Goal: Communication & Community: Share content

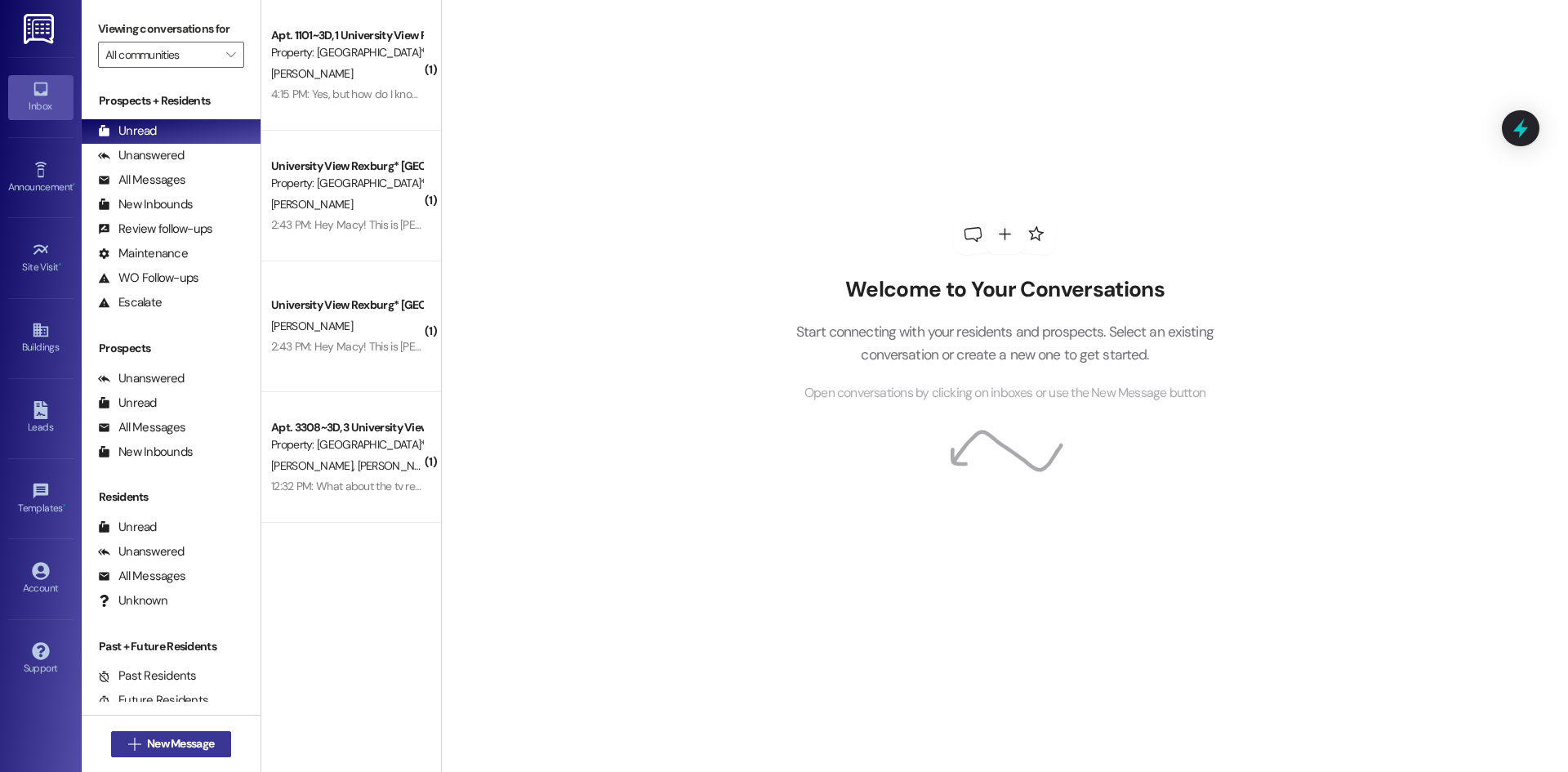
click at [182, 748] on span "New Message" at bounding box center [180, 744] width 67 height 17
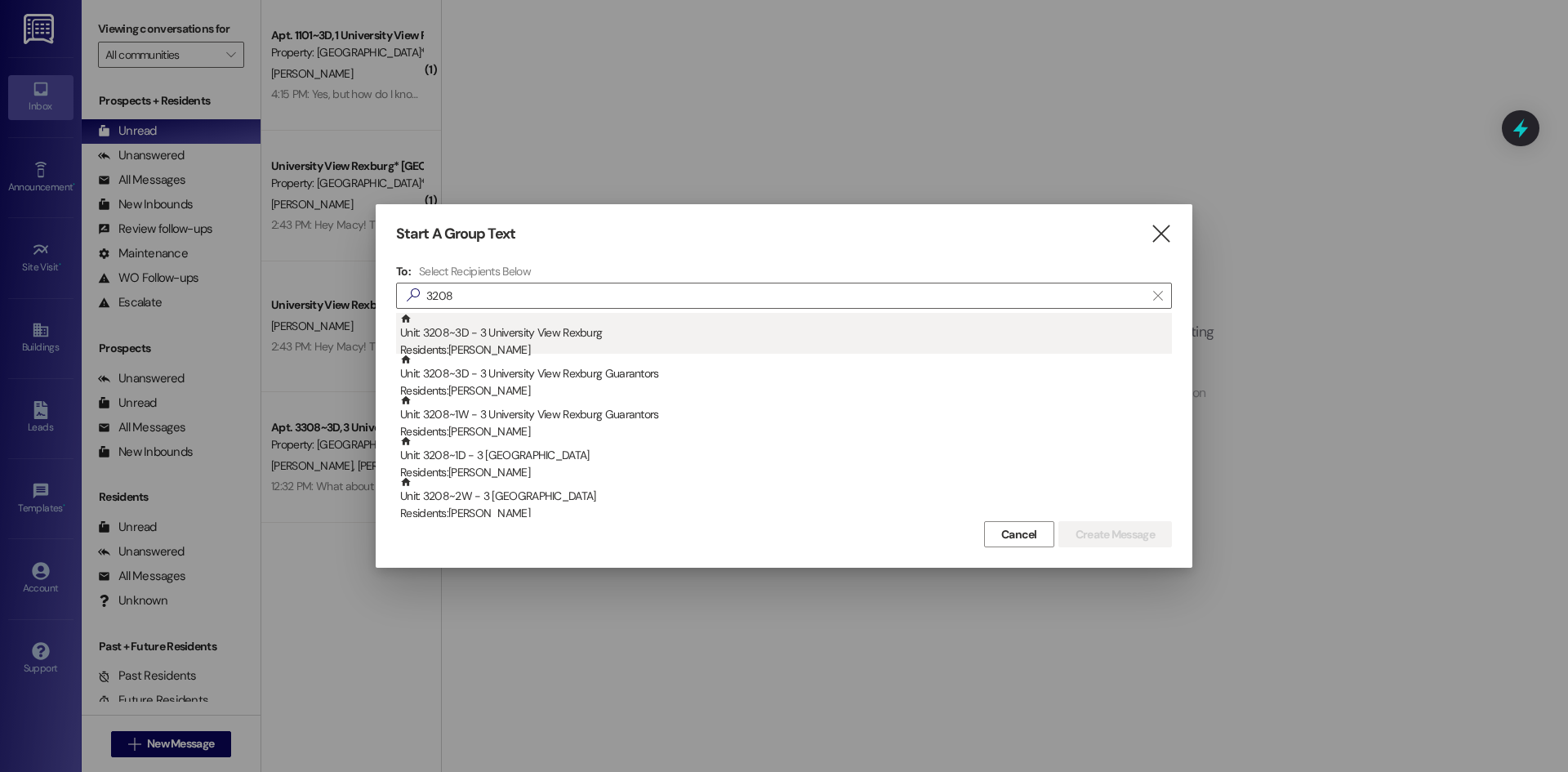
click at [561, 343] on div "Residents: [PERSON_NAME]" at bounding box center [786, 349] width 772 height 17
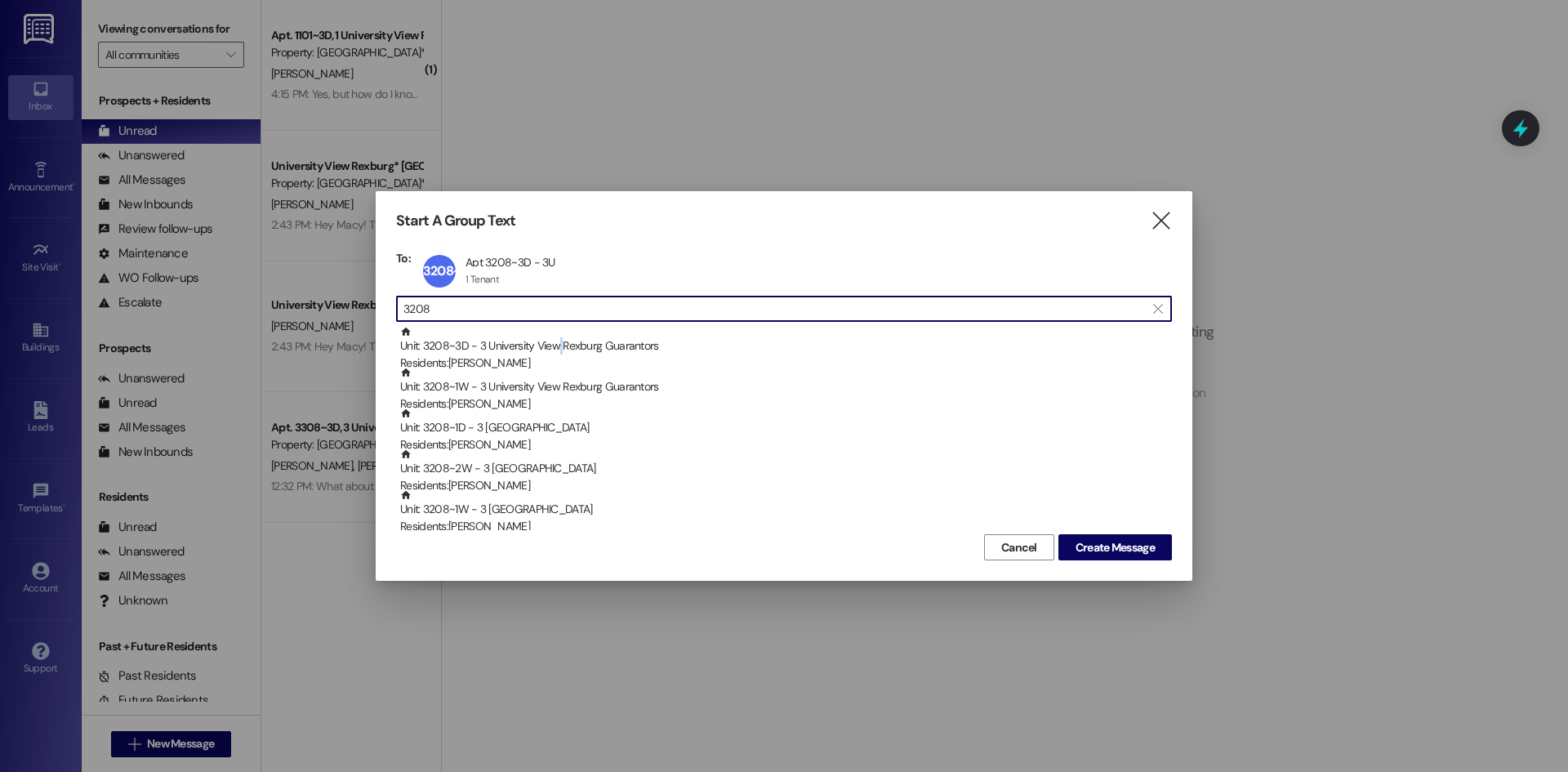
click at [561, 343] on div "Unit: 3208~3D - 3 University View Rexburg Guarantors Residents: [PERSON_NAME]" at bounding box center [786, 349] width 772 height 46
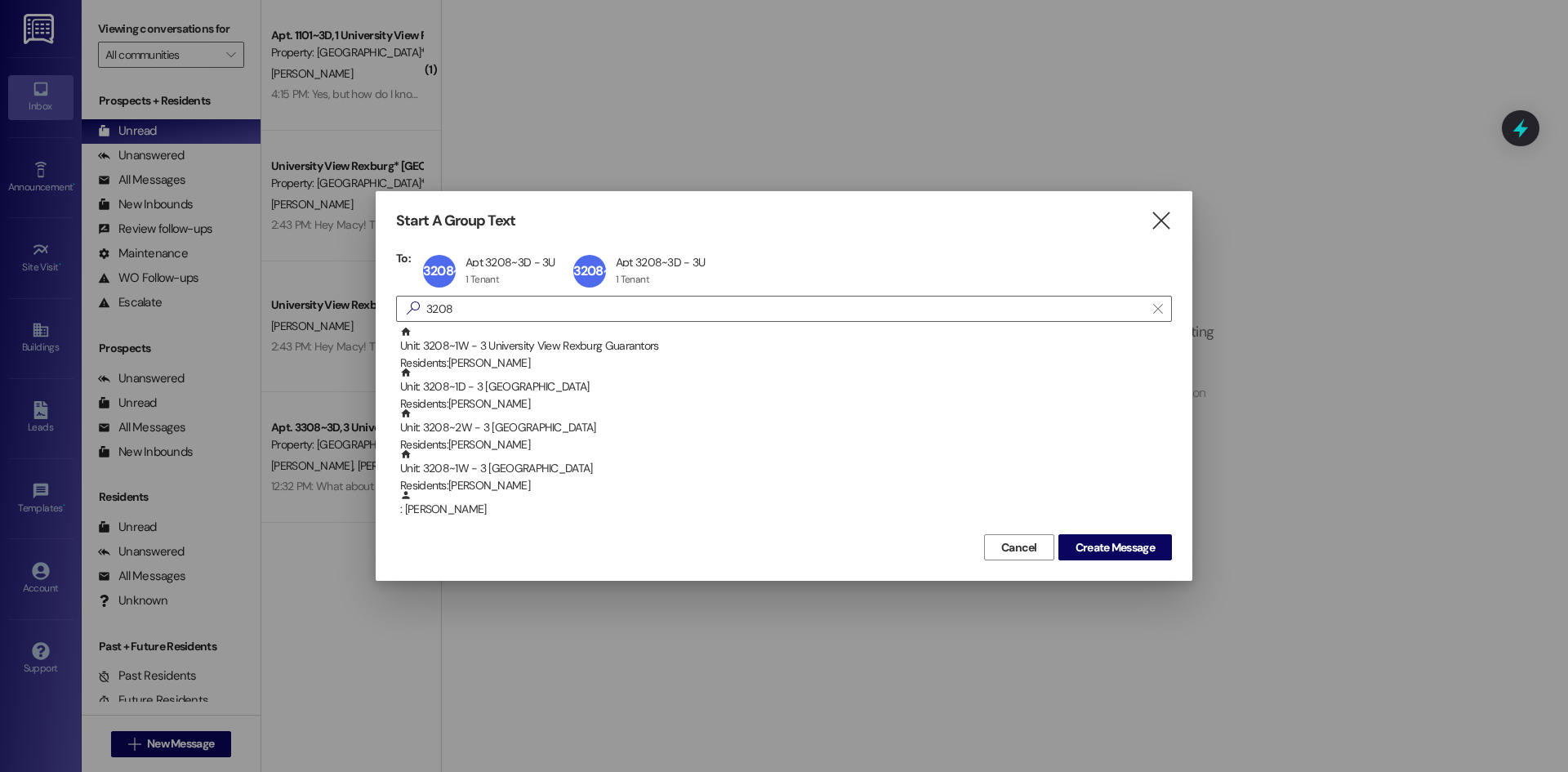
click at [605, 262] on div "3208~3D Apt 3208~3D - 3U Apt 3208~3D - 3U 1 Tenant 1 Tenant click to remove" at bounding box center [644, 272] width 150 height 41
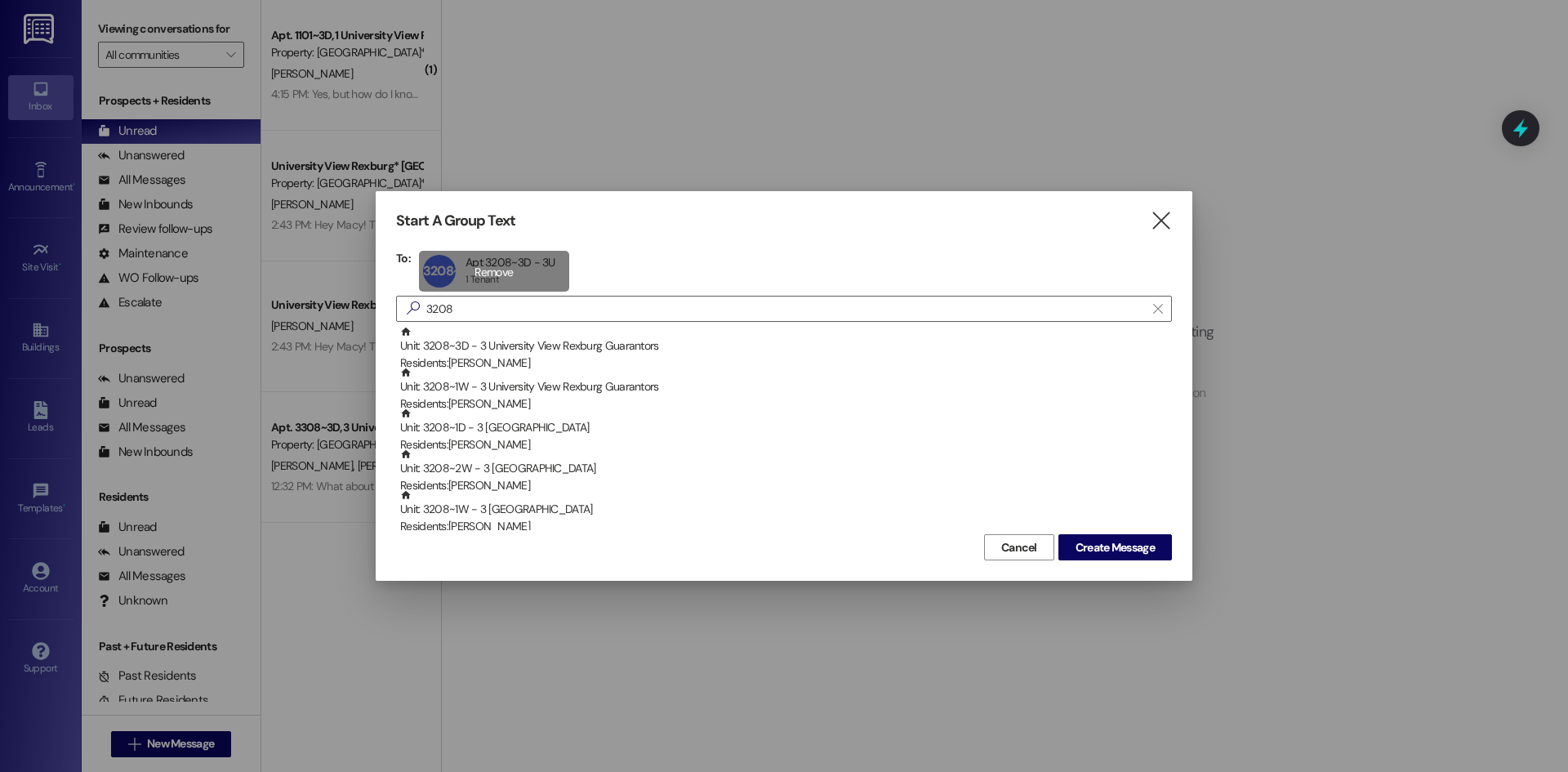
click at [500, 280] on div "3208~3D Apt 3208~3D - 3U Apt 3208~3D - 3U 1 Tenant 1 Tenant click to remove" at bounding box center [494, 272] width 150 height 41
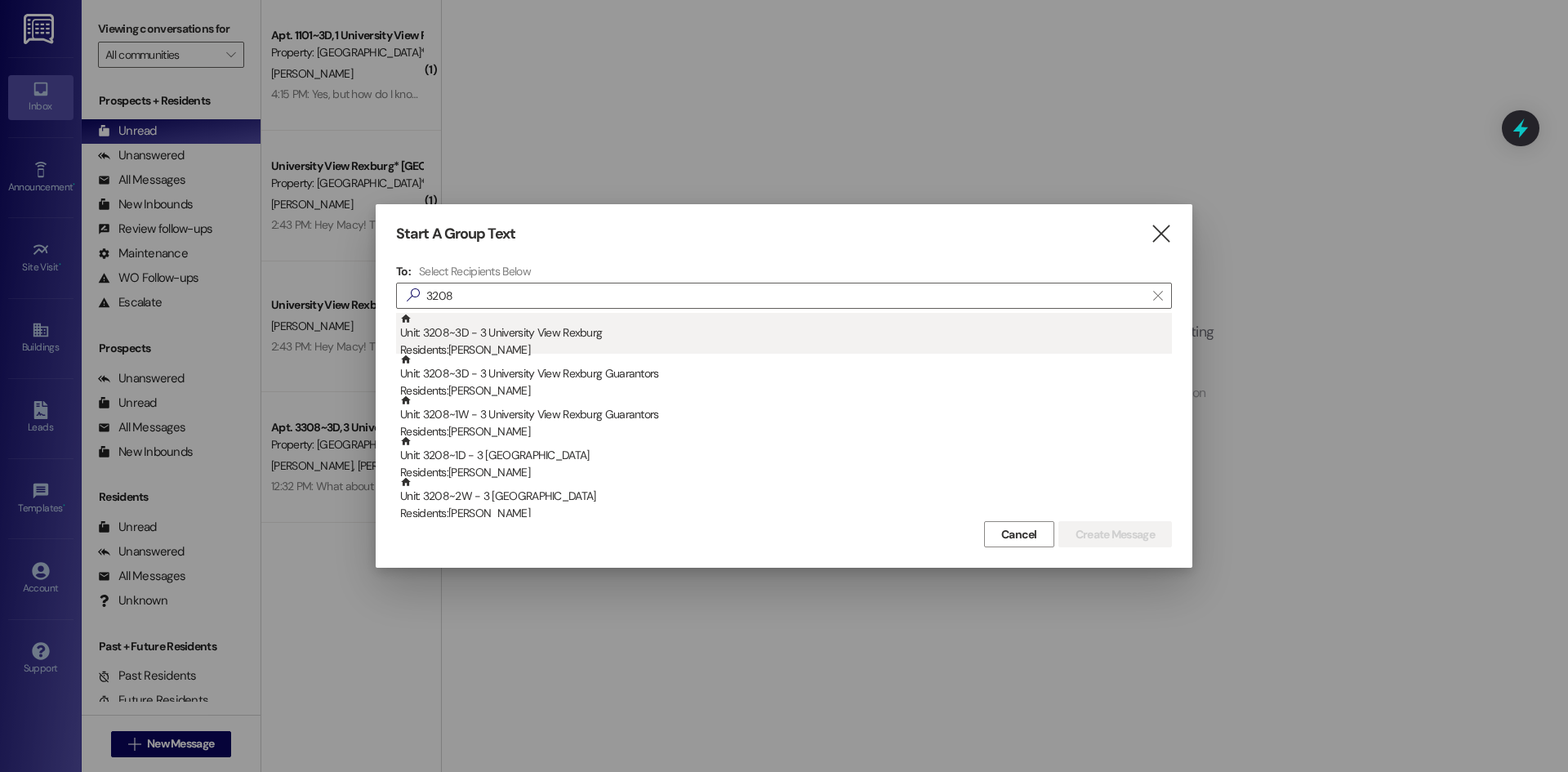
click at [519, 344] on div "Residents: [PERSON_NAME]" at bounding box center [786, 349] width 772 height 17
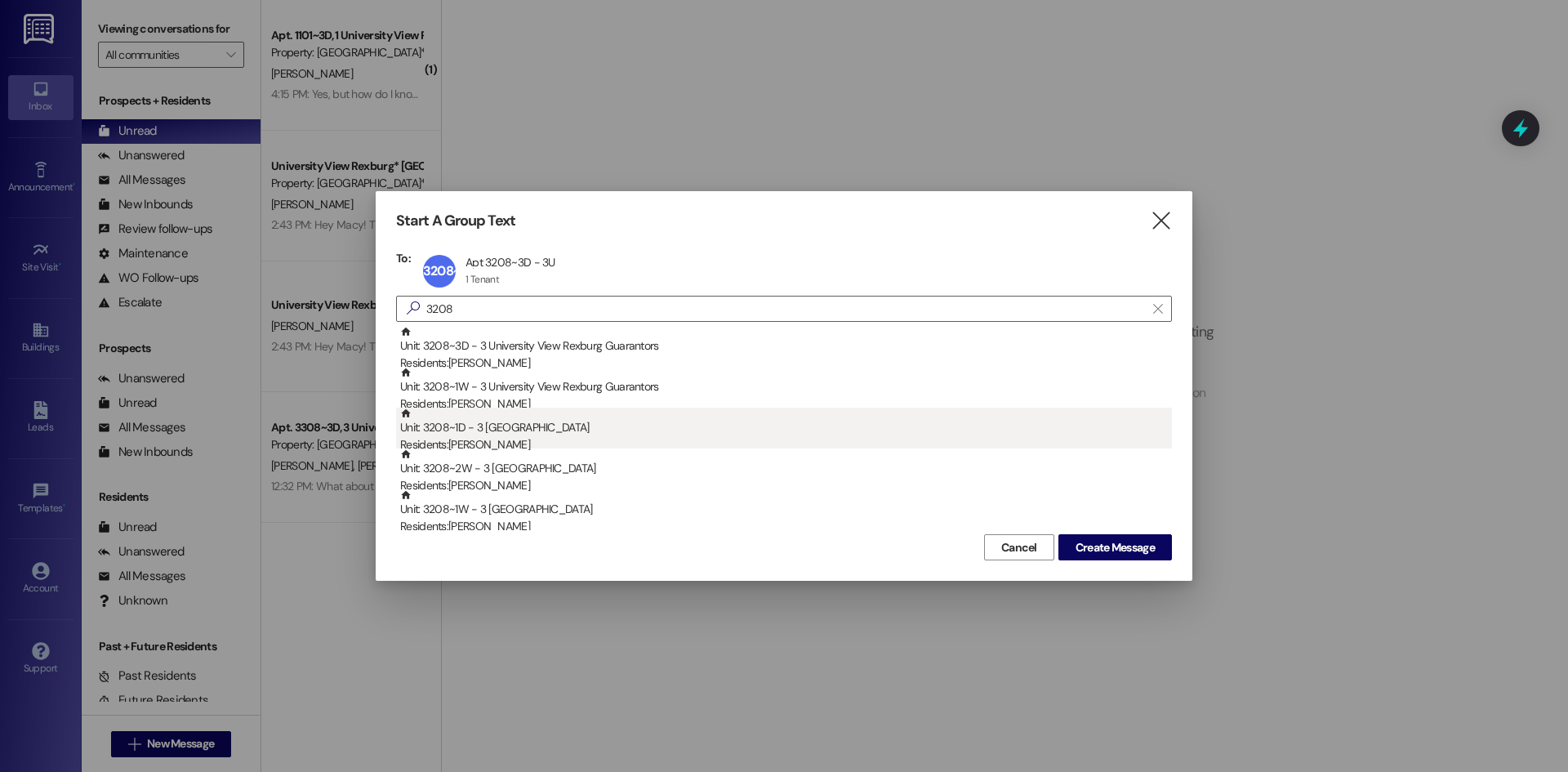
click at [549, 424] on div "Unit: 3208~1D - 3 University View Rexburg Residents: [PERSON_NAME]" at bounding box center [786, 431] width 772 height 46
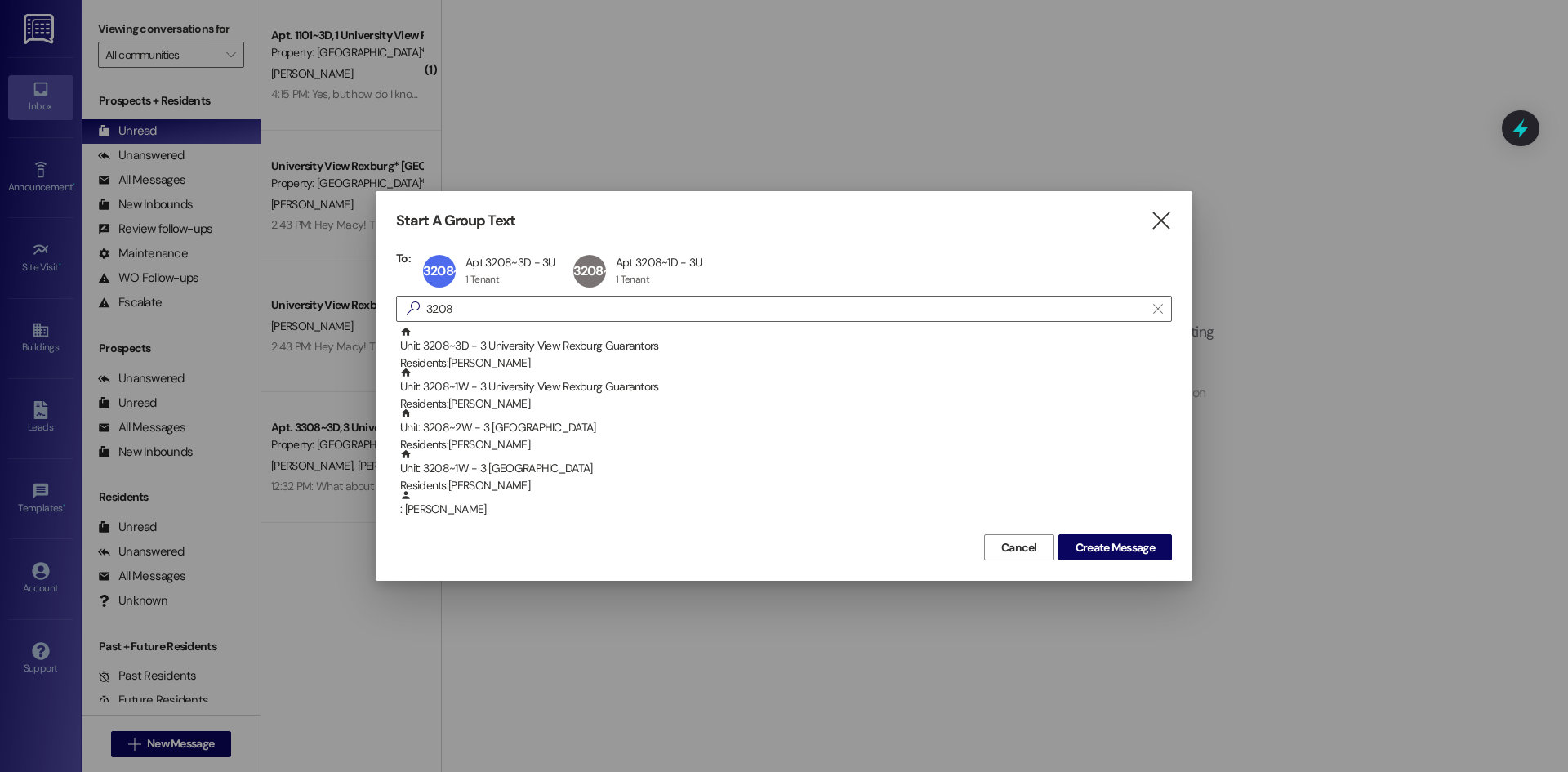
click at [549, 424] on div "Unit: 3208~2W - 3 University View Rexburg Residents: [PERSON_NAME]" at bounding box center [786, 431] width 772 height 46
click at [549, 424] on div "Unit: 3208~1W - 3 University View Rexburg Residents: [PERSON_NAME]" at bounding box center [786, 431] width 772 height 46
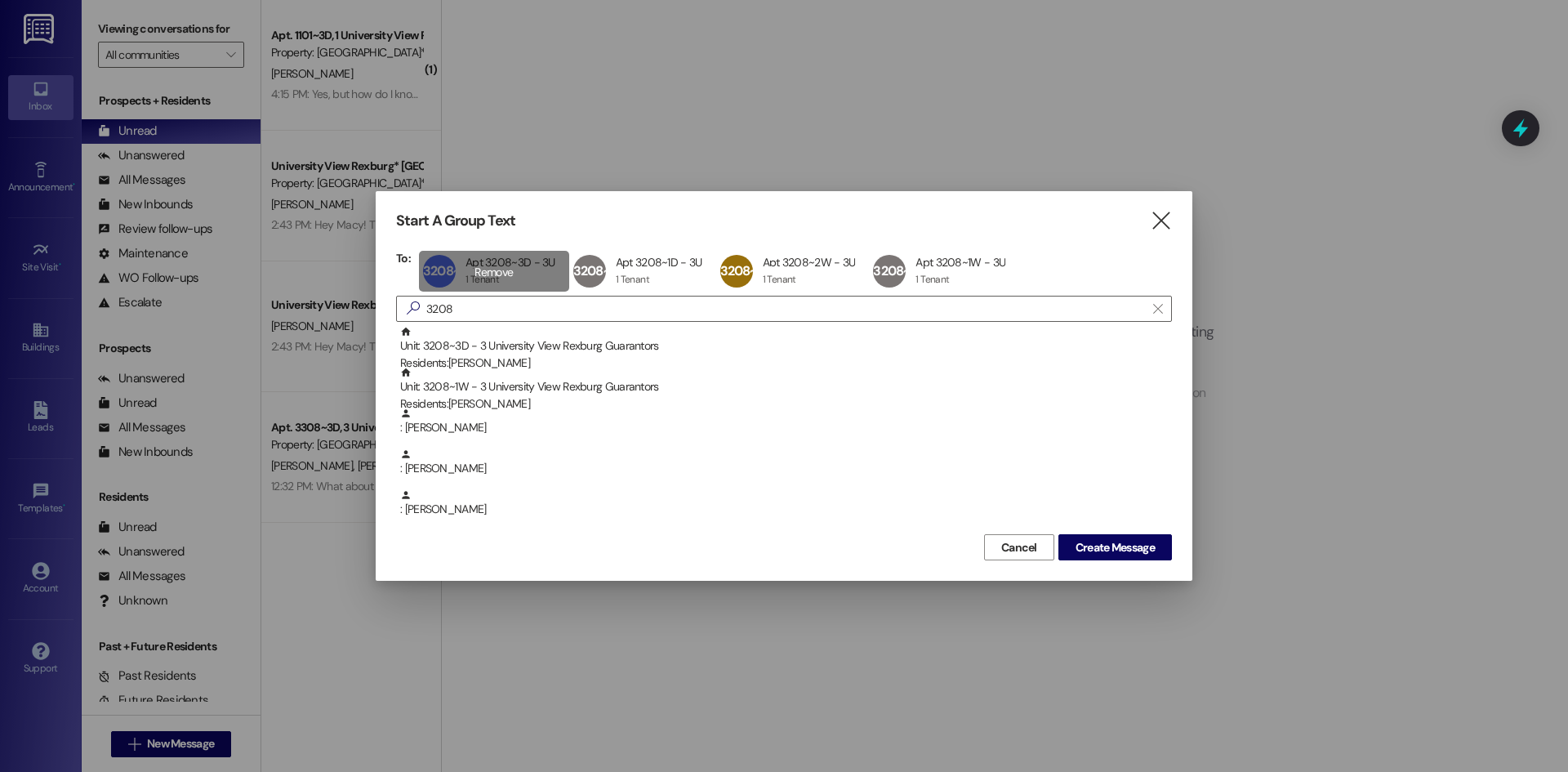
click at [522, 261] on div "3208~3D Apt 3208~3D - 3U Apt 3208~3D - 3U 1 Tenant 1 Tenant click to remove" at bounding box center [494, 272] width 150 height 41
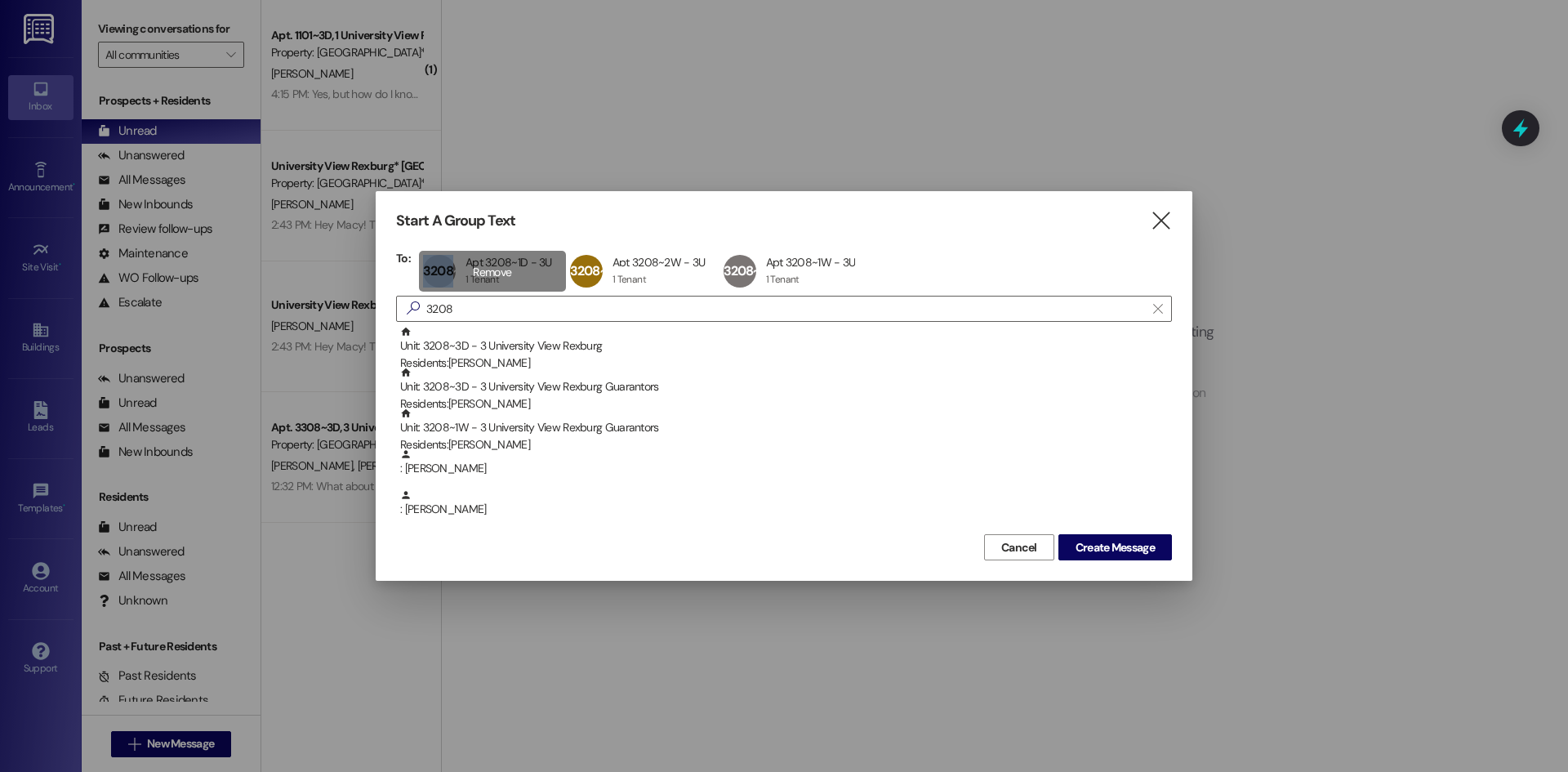
click at [522, 261] on div "3208~1D Apt 3208~1D - 3U Apt 3208~1D - 3U 1 Tenant 1 Tenant click to remove" at bounding box center [492, 272] width 147 height 41
click at [522, 261] on div "3208~2W Apt 3208~2W - 3U Apt 3208~2W - 3U 1 Tenant 1 Tenant click to remove" at bounding box center [496, 272] width 153 height 41
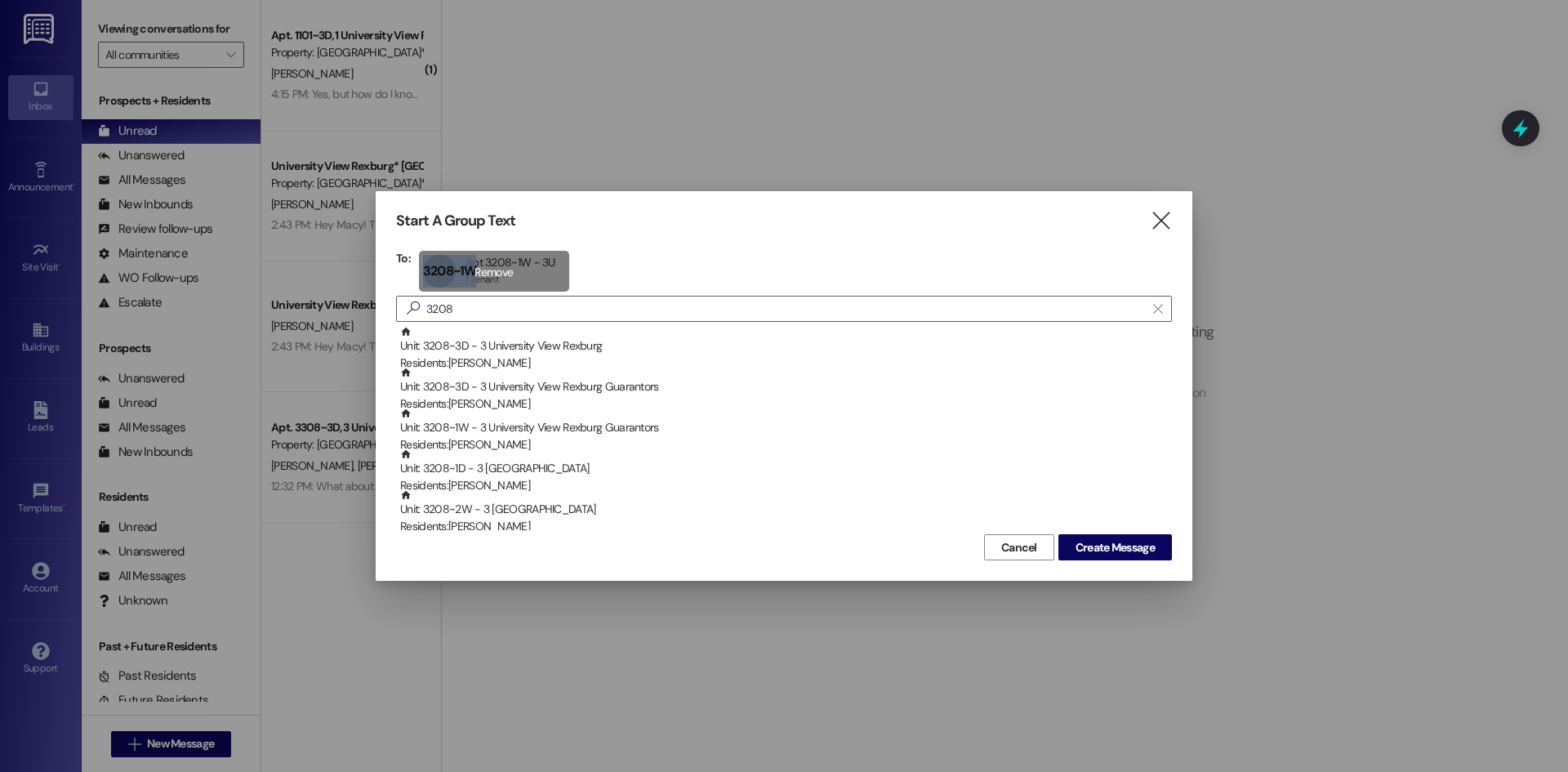
click at [522, 261] on div "3208~1W Apt 3208~1W - 3U Apt 3208~1W - 3U 1 Tenant 1 Tenant click to remove" at bounding box center [494, 272] width 150 height 41
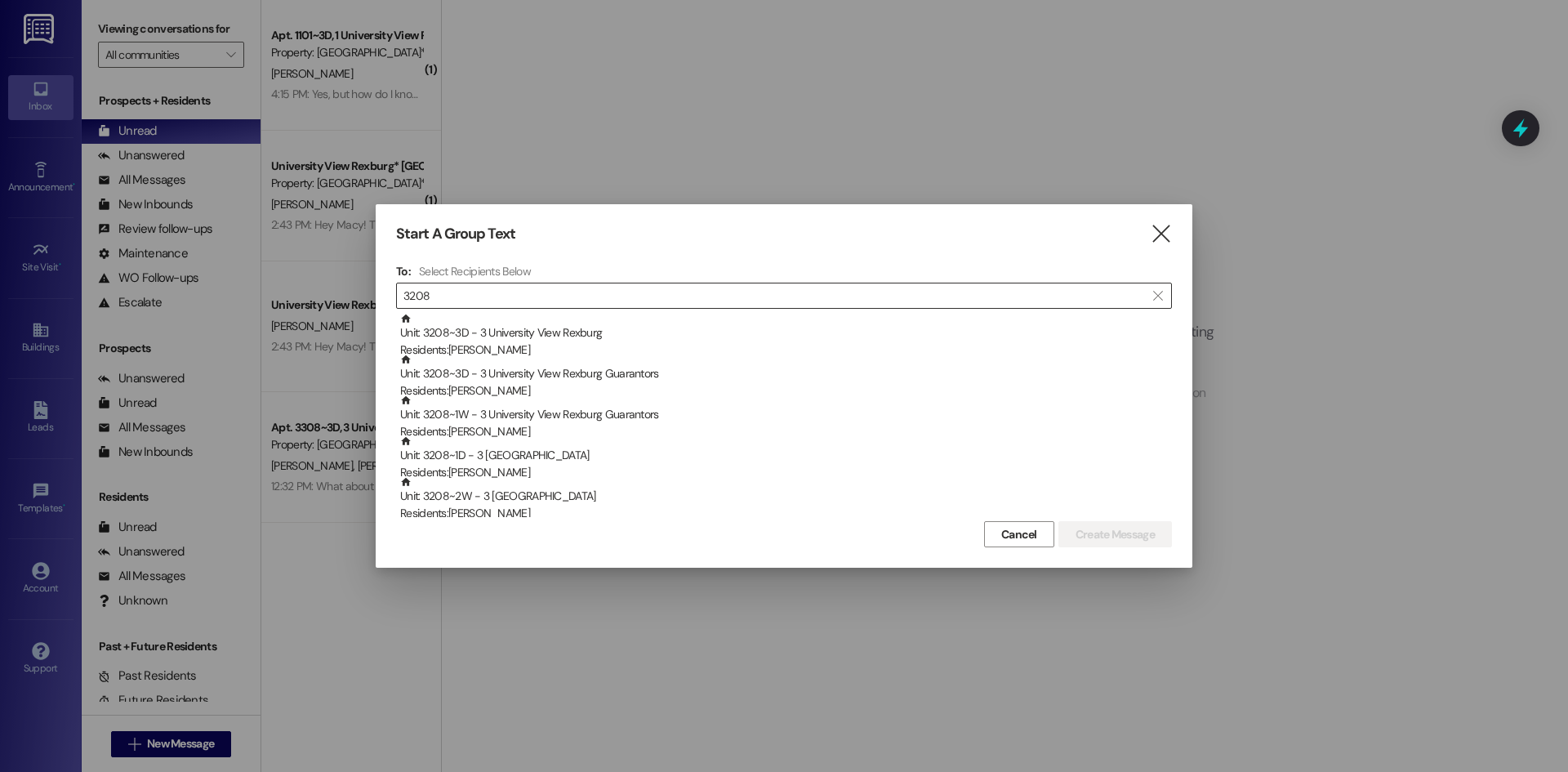
click at [519, 288] on input "3208" at bounding box center [774, 296] width 742 height 23
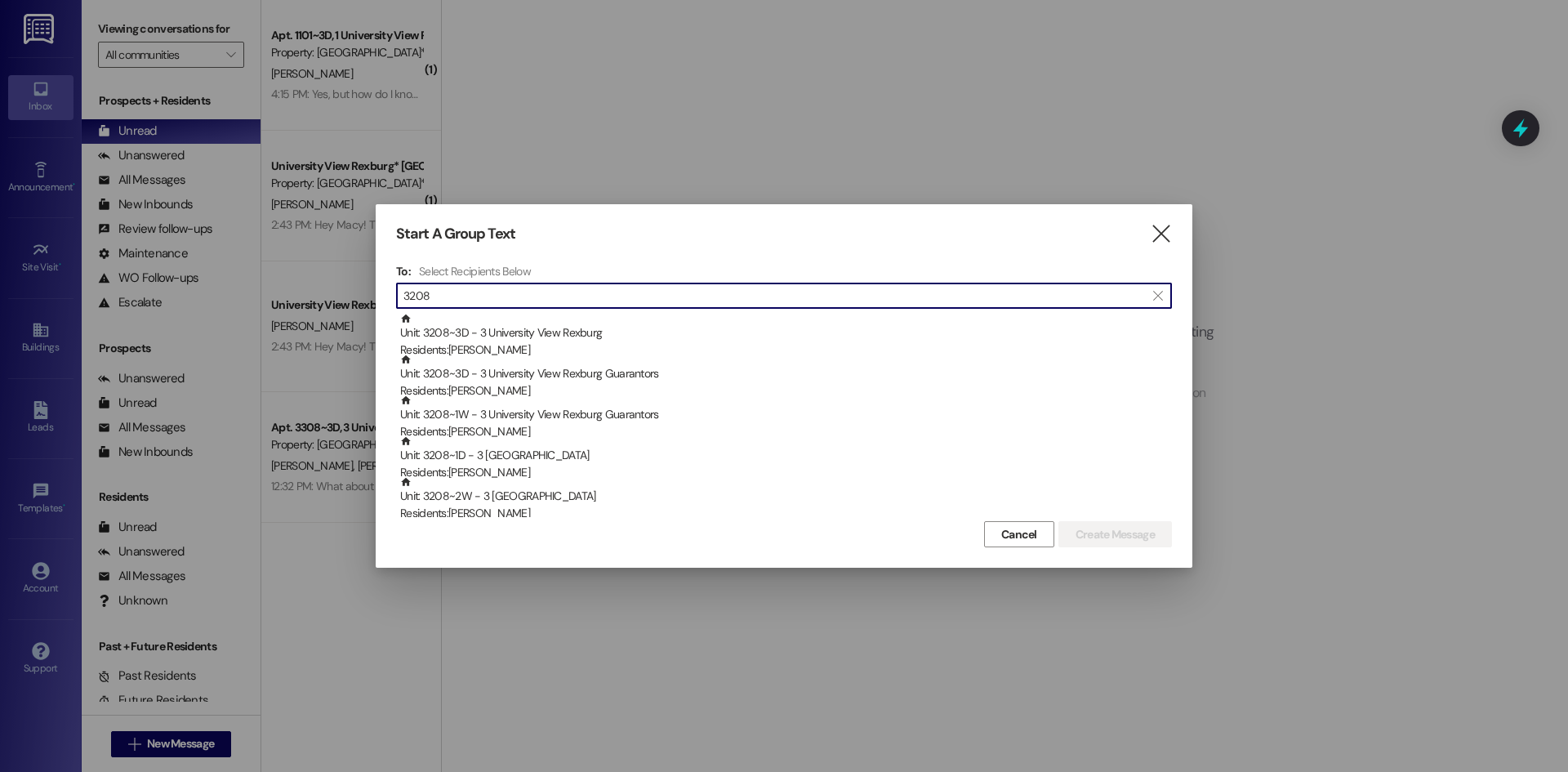
click at [519, 288] on input "3208" at bounding box center [774, 296] width 742 height 23
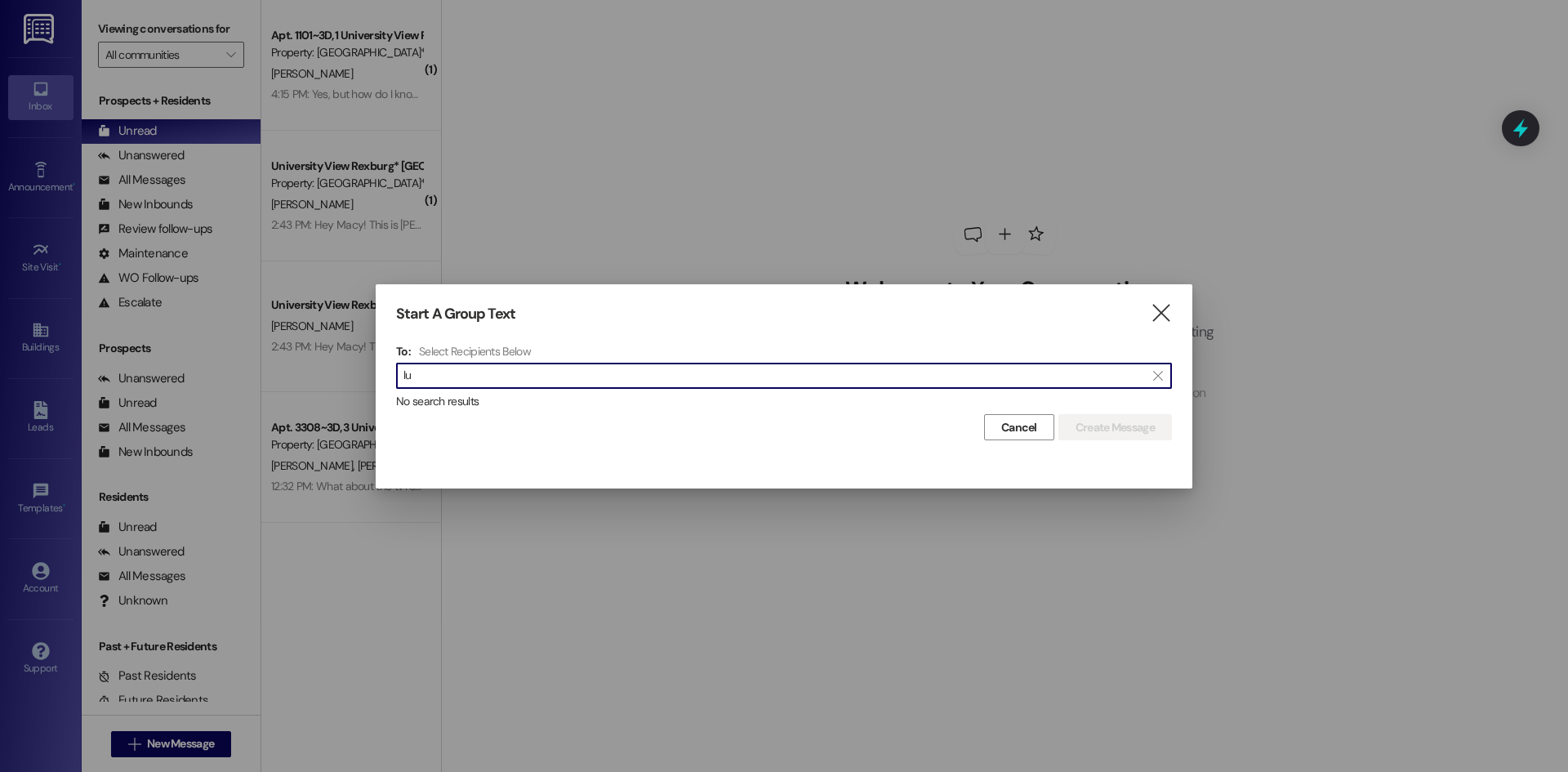
type input "l"
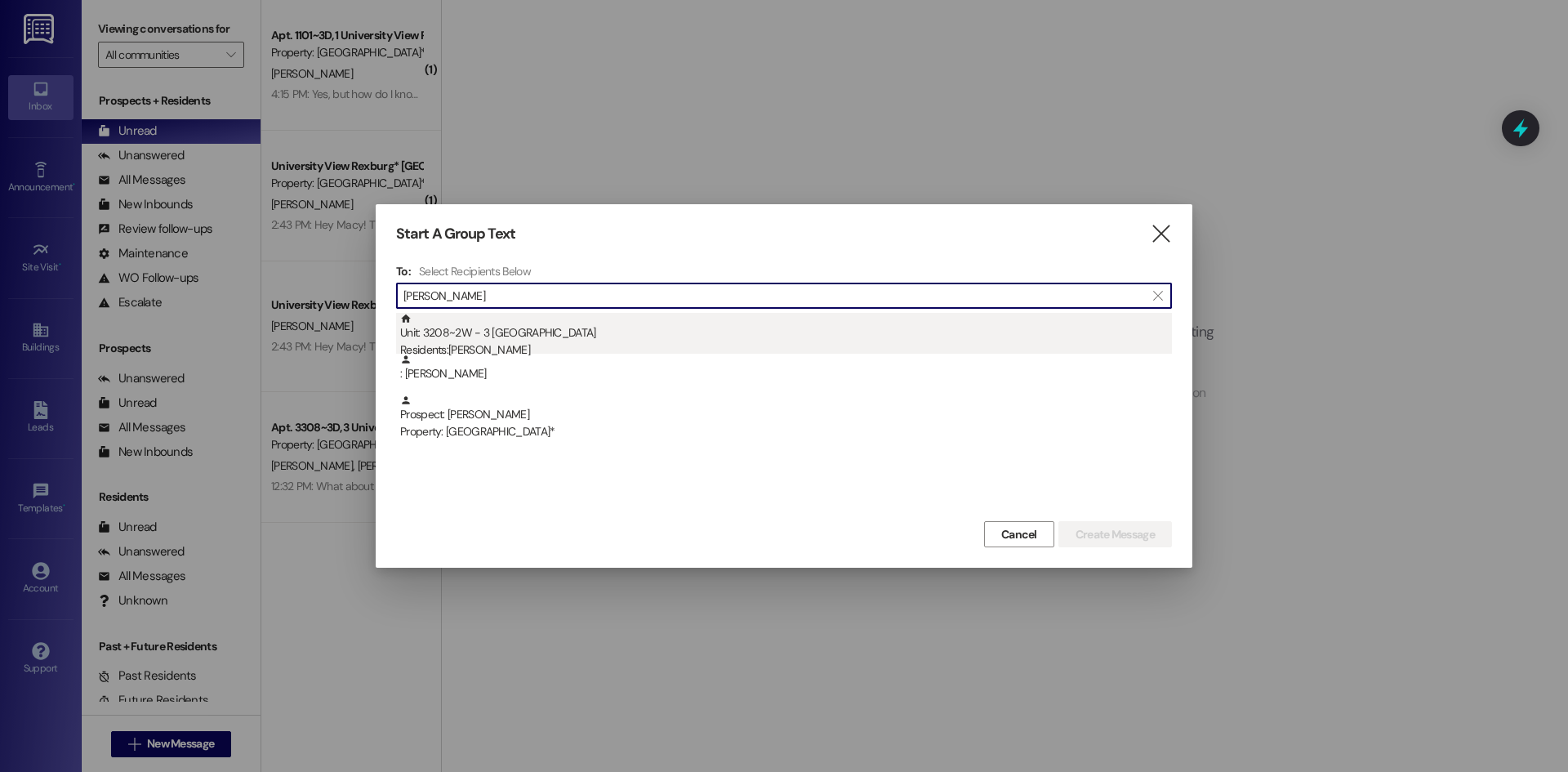
click at [530, 333] on div "Unit: 3208~2W - 3 University View Rexburg Residents: [PERSON_NAME]" at bounding box center [786, 336] width 772 height 46
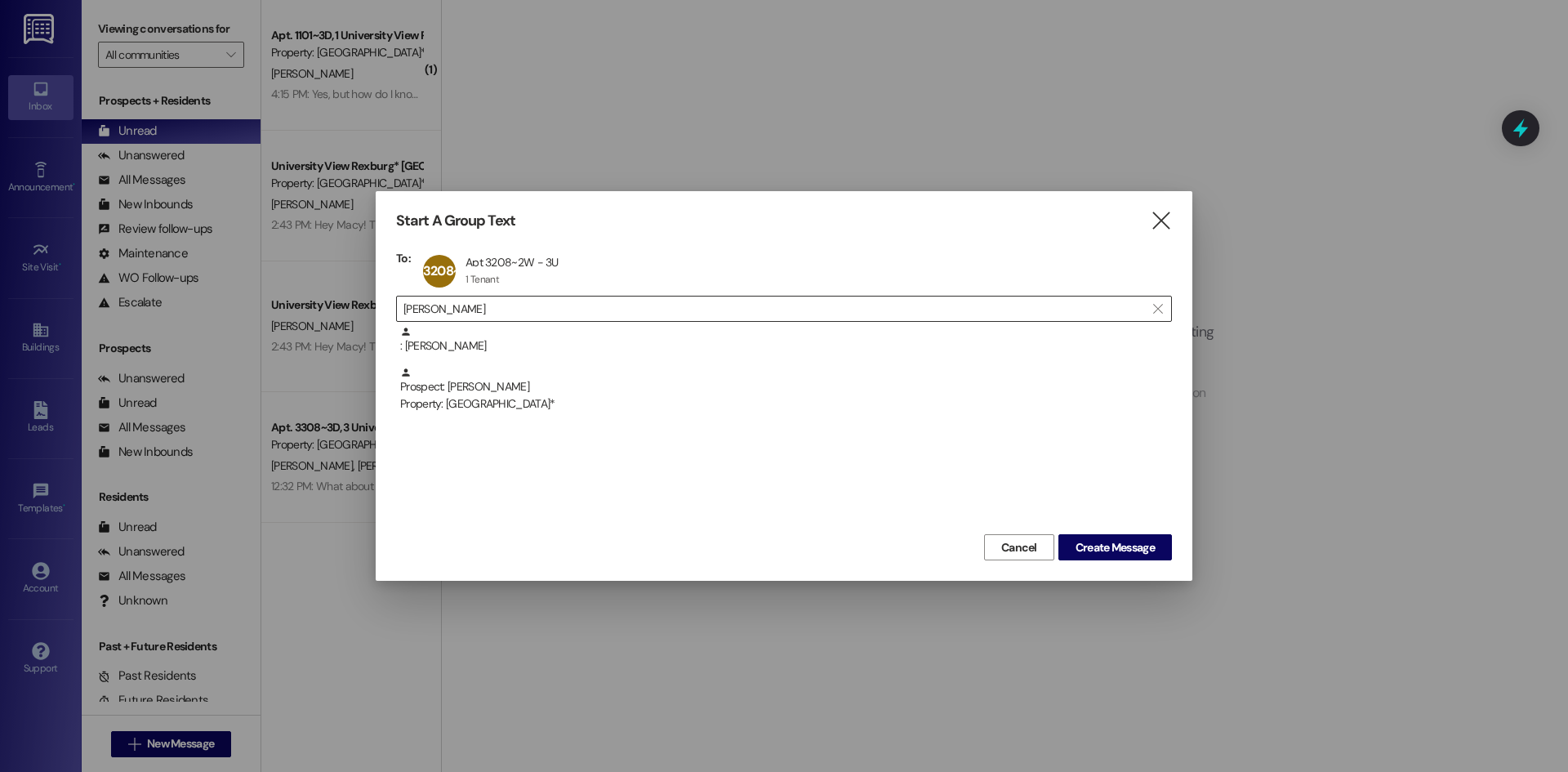
click at [552, 309] on input "[PERSON_NAME]" at bounding box center [774, 309] width 742 height 23
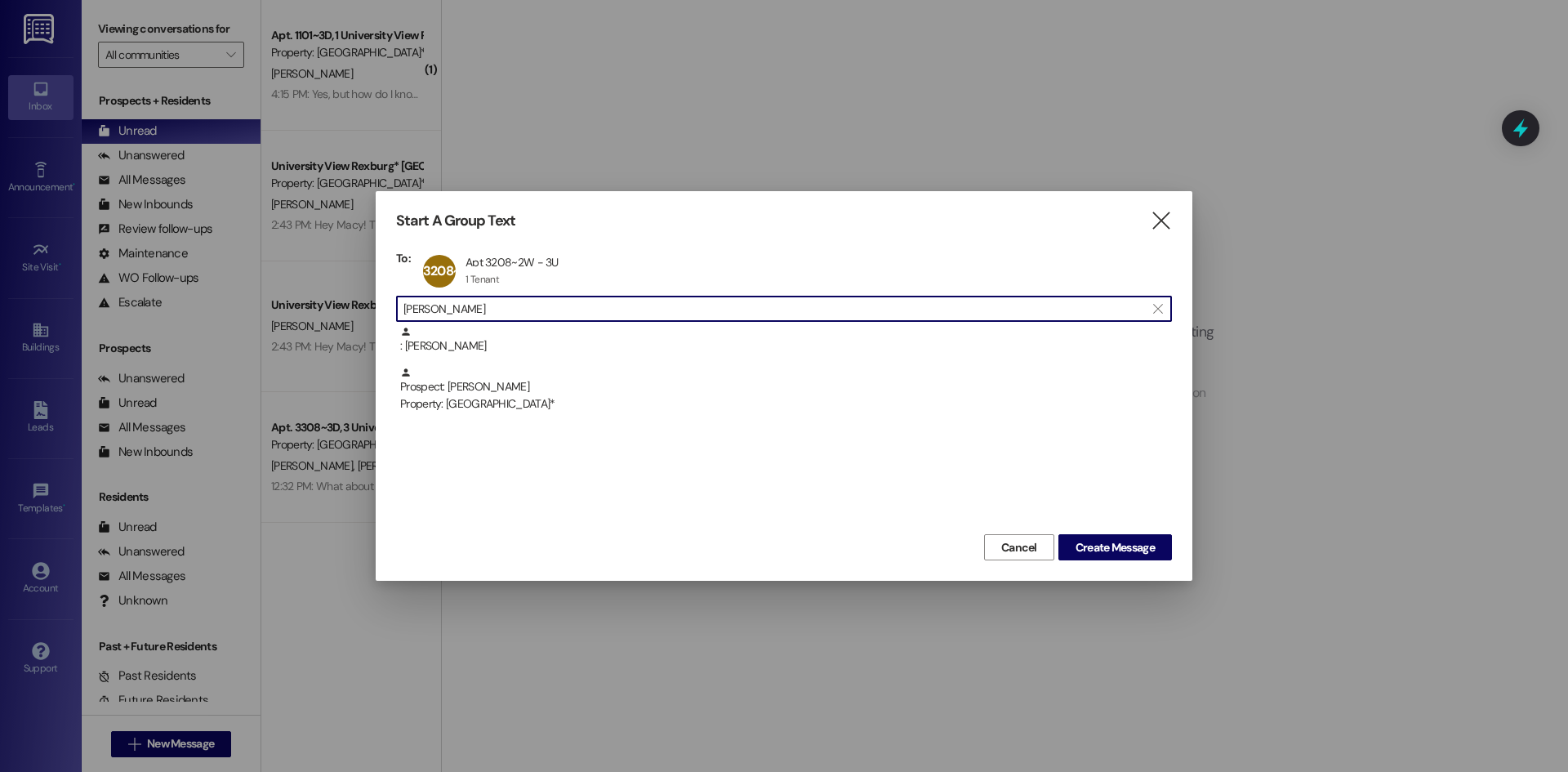
click at [552, 309] on input "[PERSON_NAME]" at bounding box center [774, 309] width 742 height 23
click at [552, 310] on input "[PERSON_NAME]" at bounding box center [774, 309] width 742 height 23
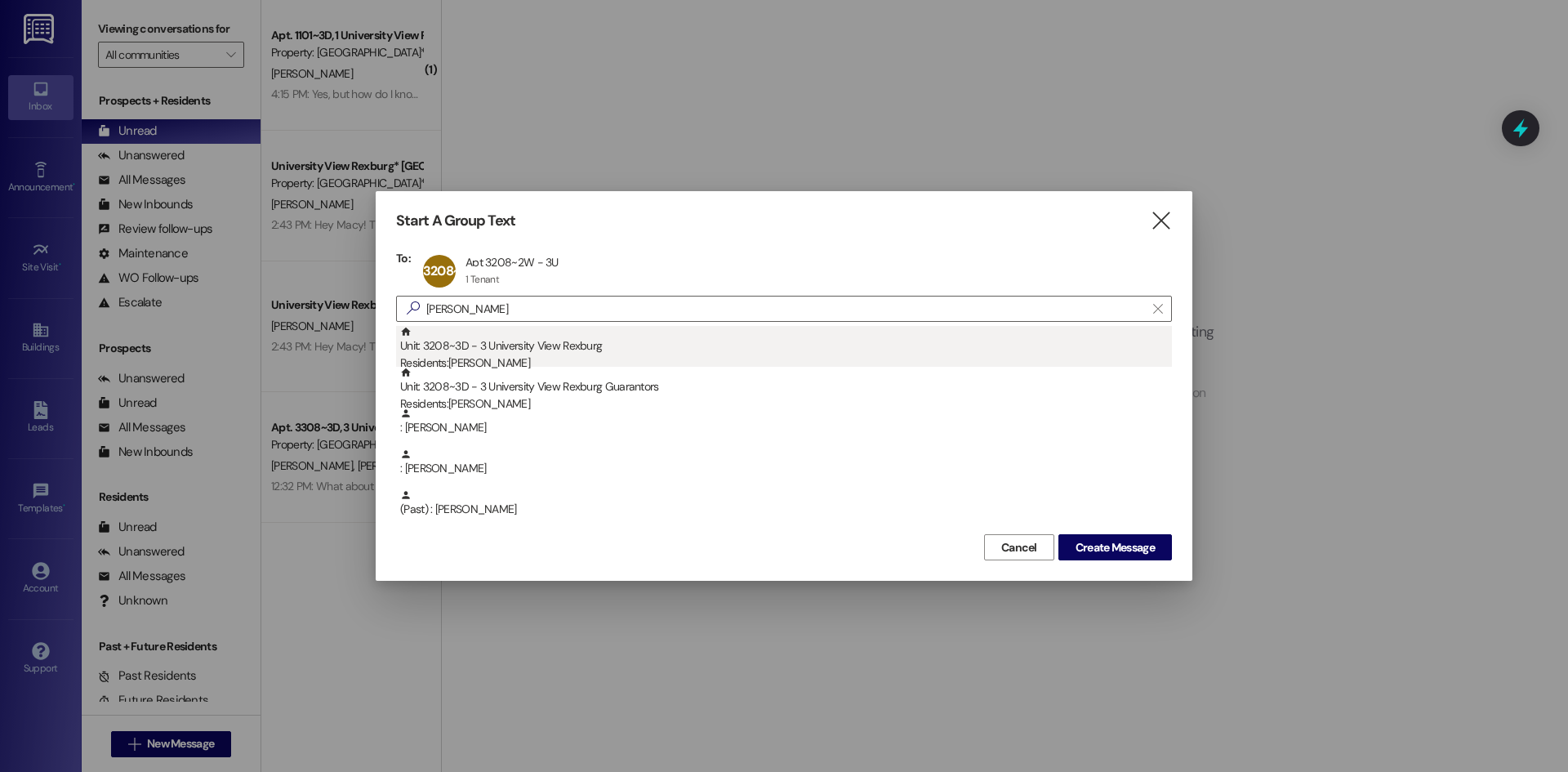
click at [548, 352] on div "Unit: 3208~3D - 3 University View Rexburg Residents: [PERSON_NAME]" at bounding box center [786, 349] width 772 height 46
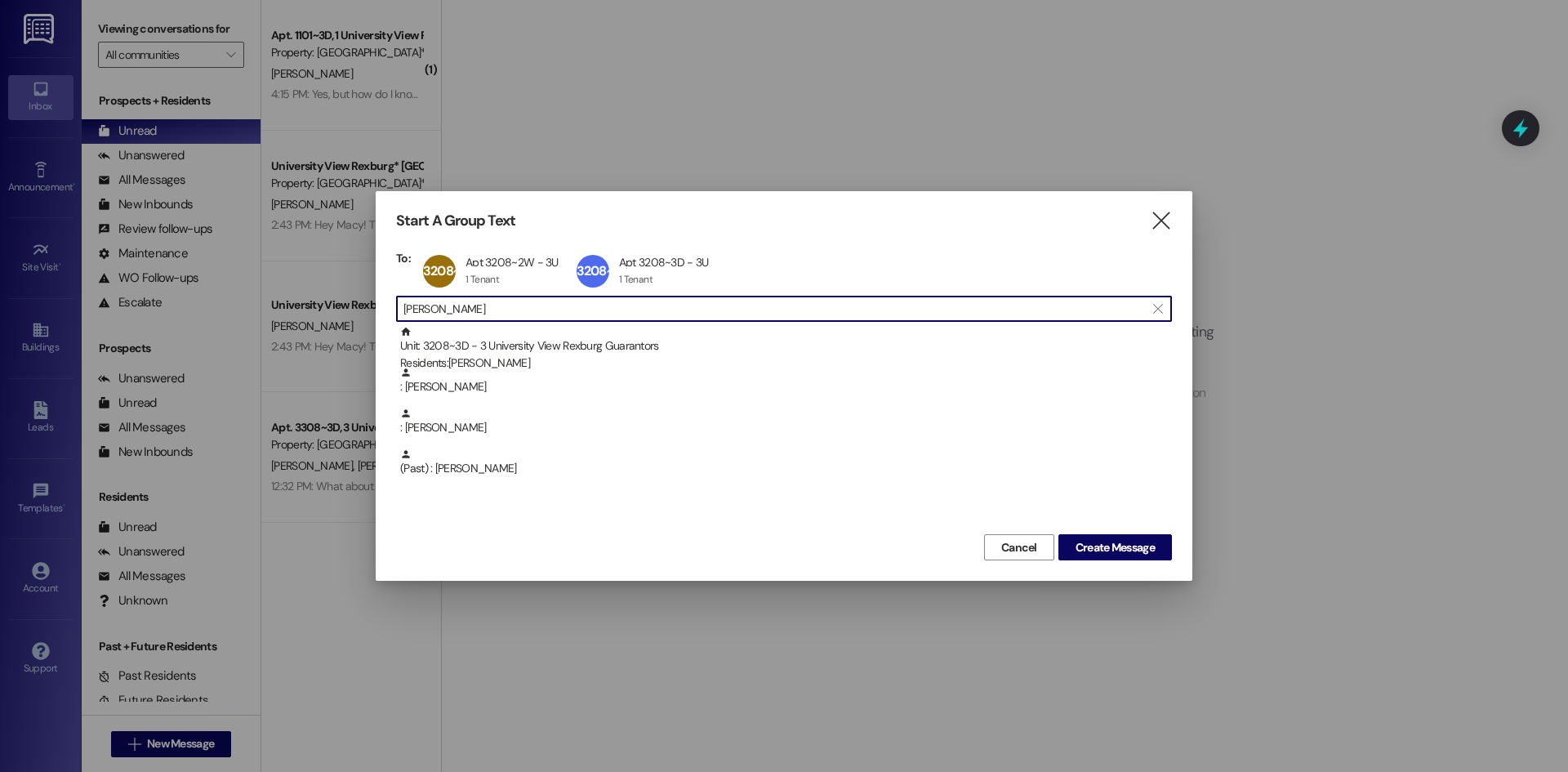
click at [552, 305] on input "[PERSON_NAME]" at bounding box center [774, 309] width 742 height 23
click at [551, 305] on input "[PERSON_NAME]" at bounding box center [774, 309] width 742 height 23
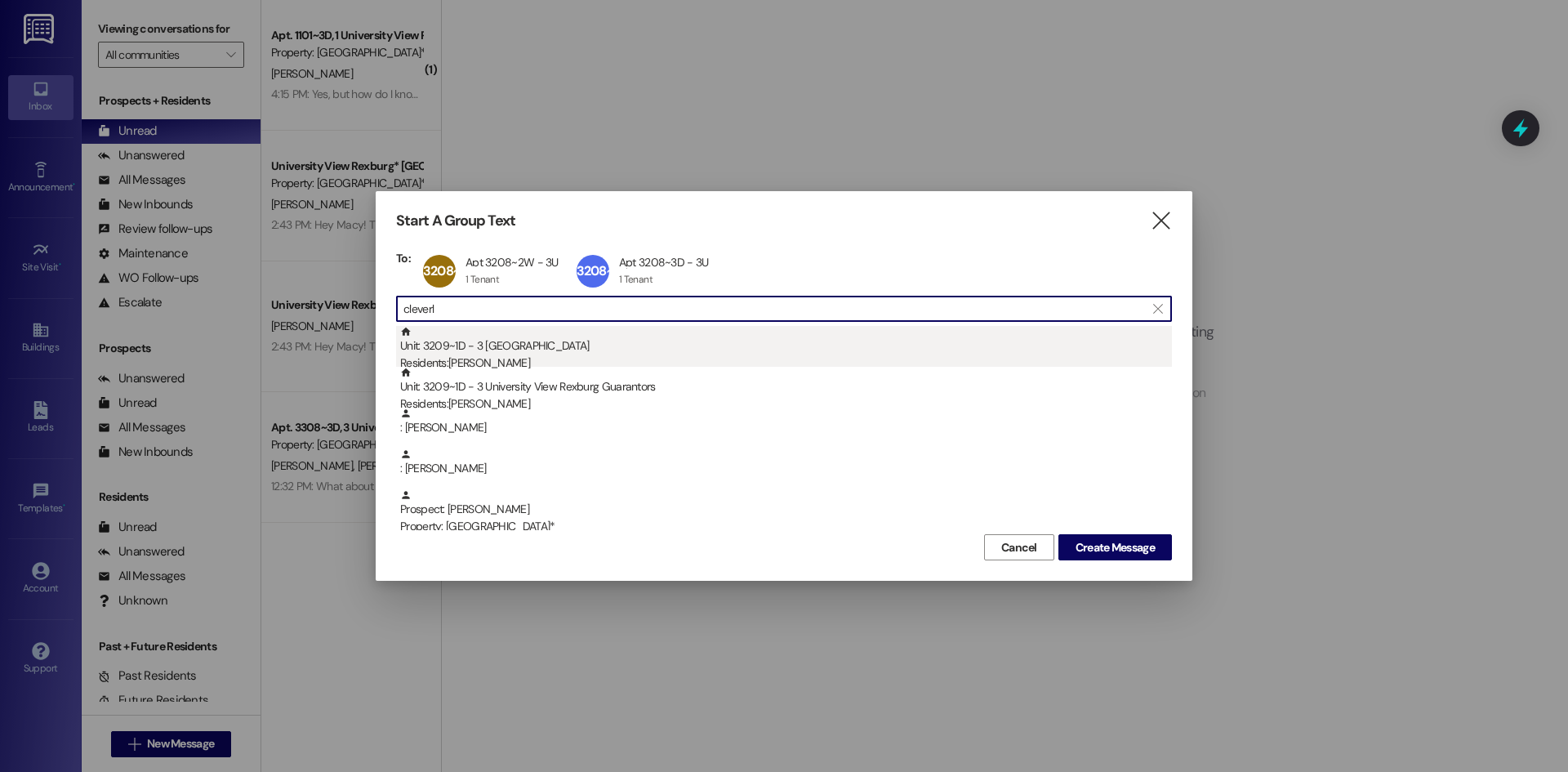
click at [554, 345] on div "Unit: 3209~1D - 3 University View Rexburg Residents: [PERSON_NAME]" at bounding box center [786, 349] width 772 height 46
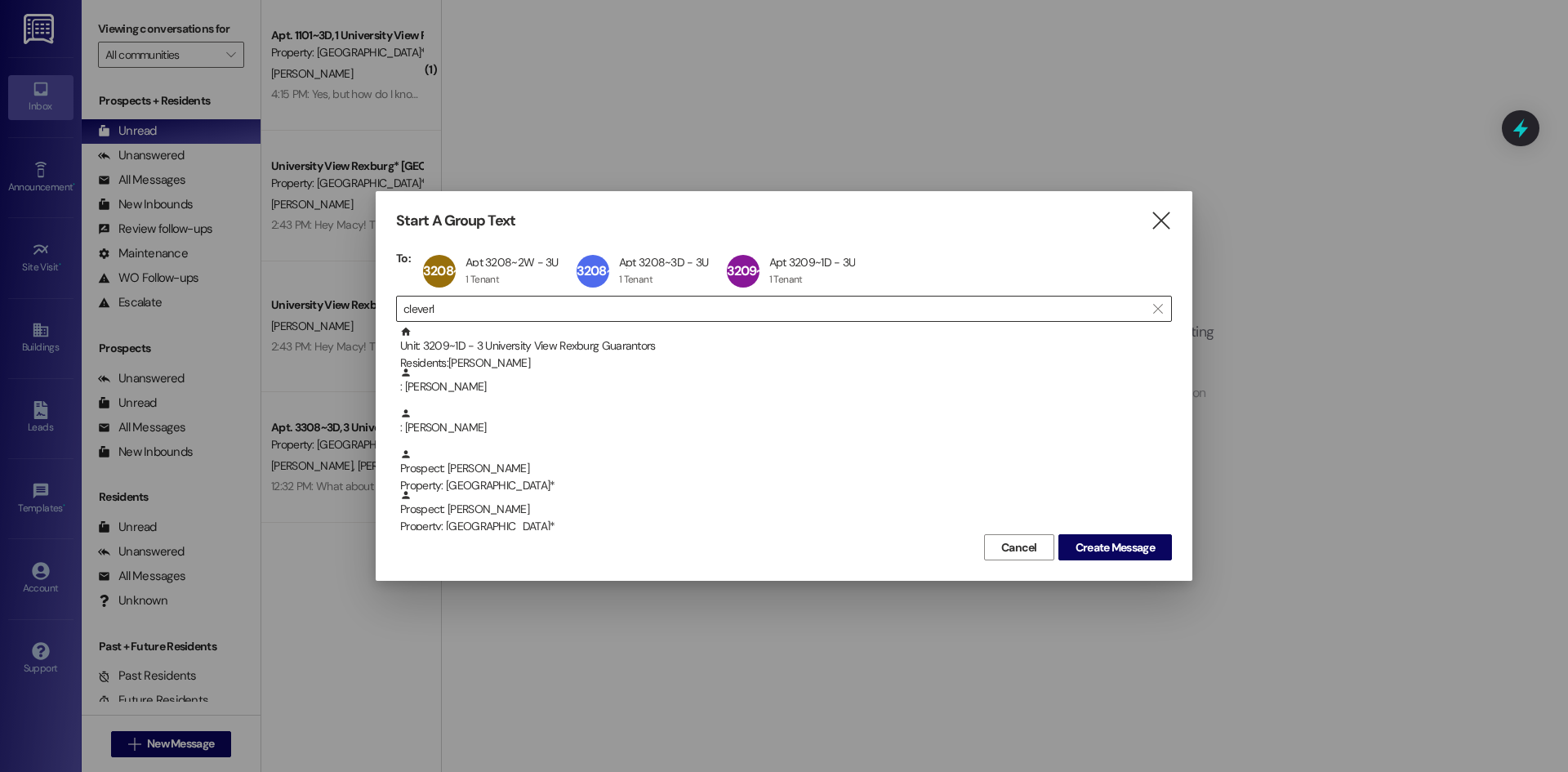
click at [550, 307] on input "cleverl" at bounding box center [774, 309] width 742 height 23
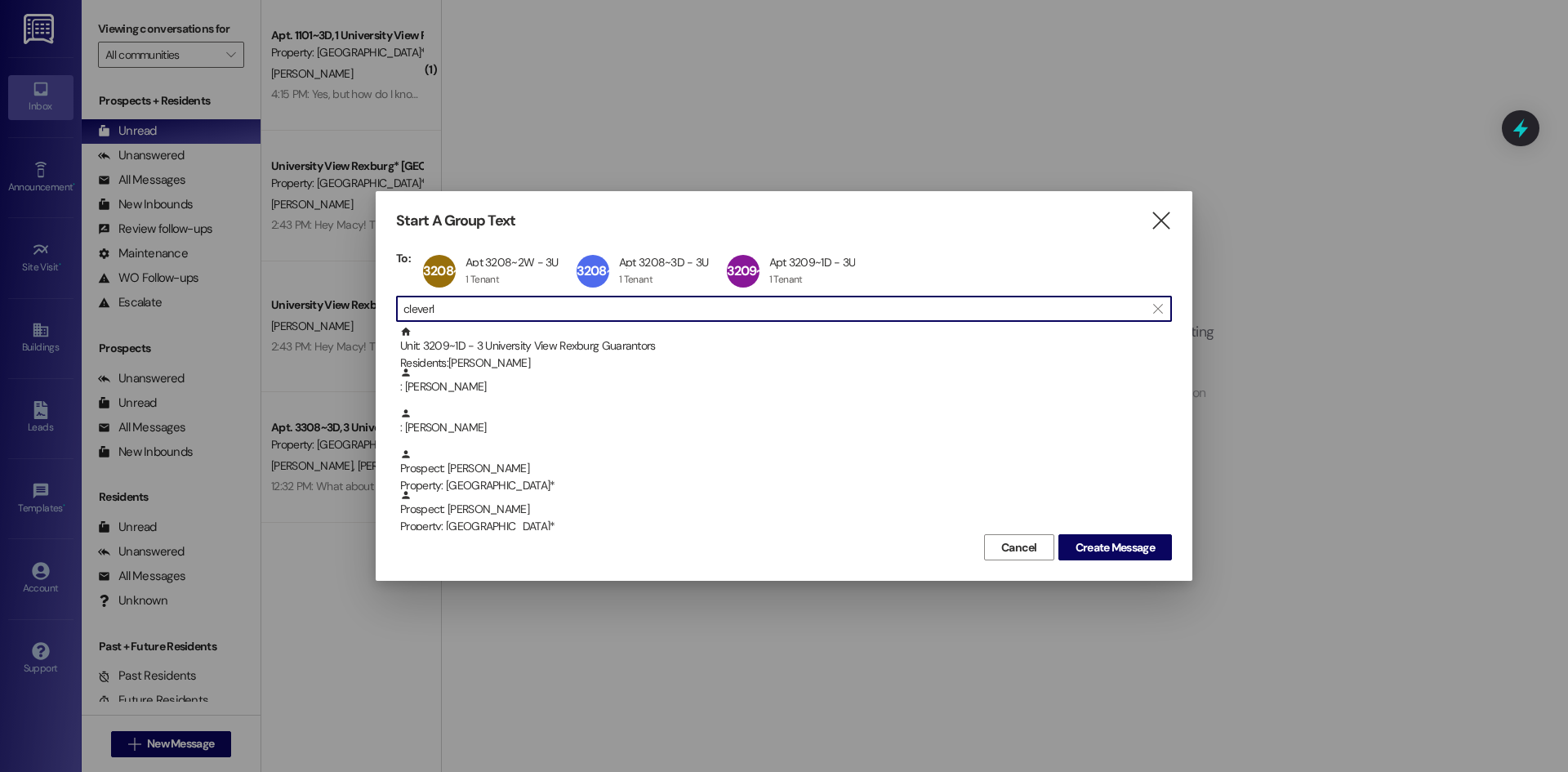
click at [550, 307] on input "cleverl" at bounding box center [774, 309] width 742 height 23
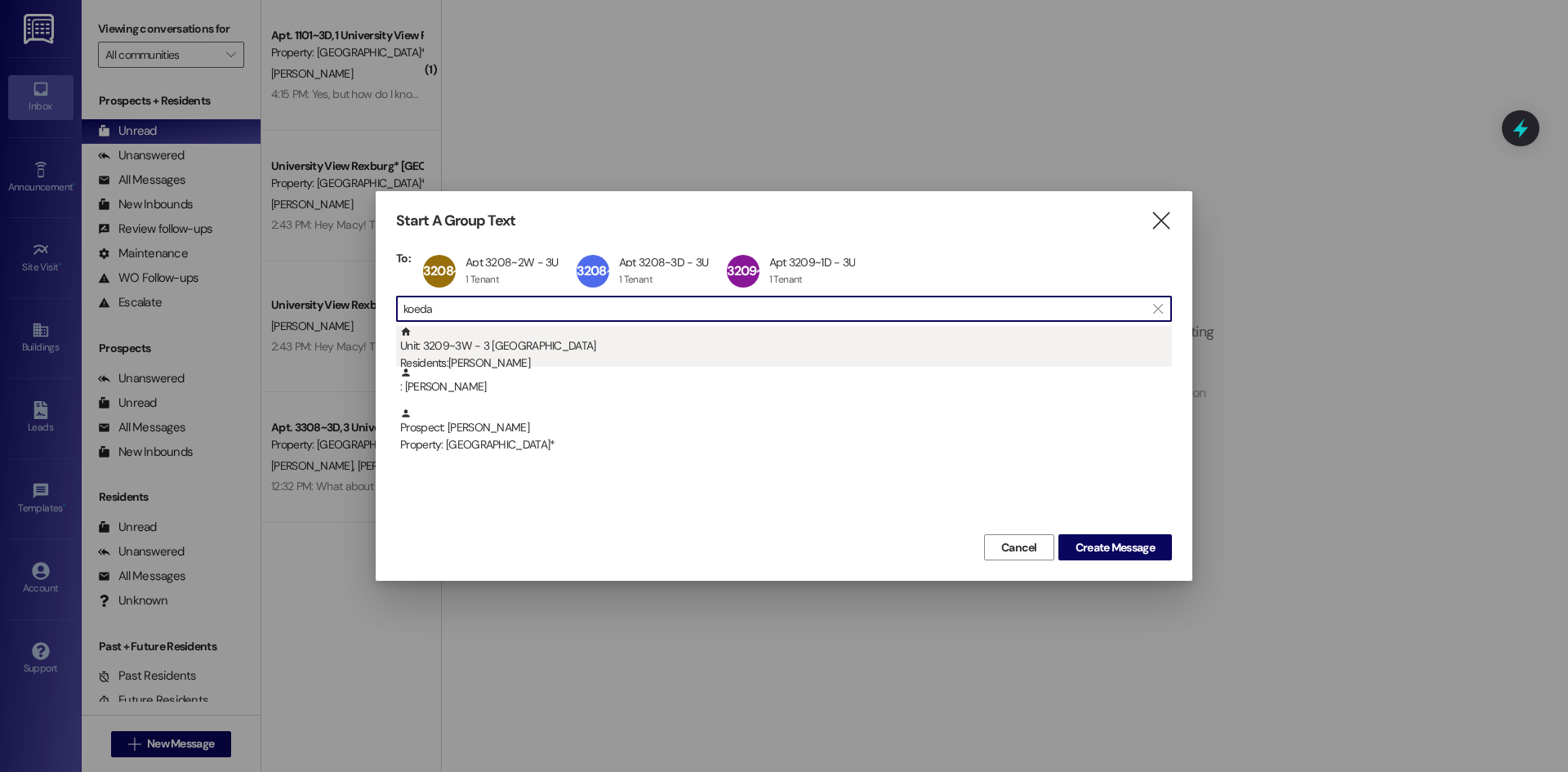
click at [524, 339] on div "Unit: 3209~3W - 3 University View Rexburg Residents: [PERSON_NAME]" at bounding box center [786, 349] width 772 height 46
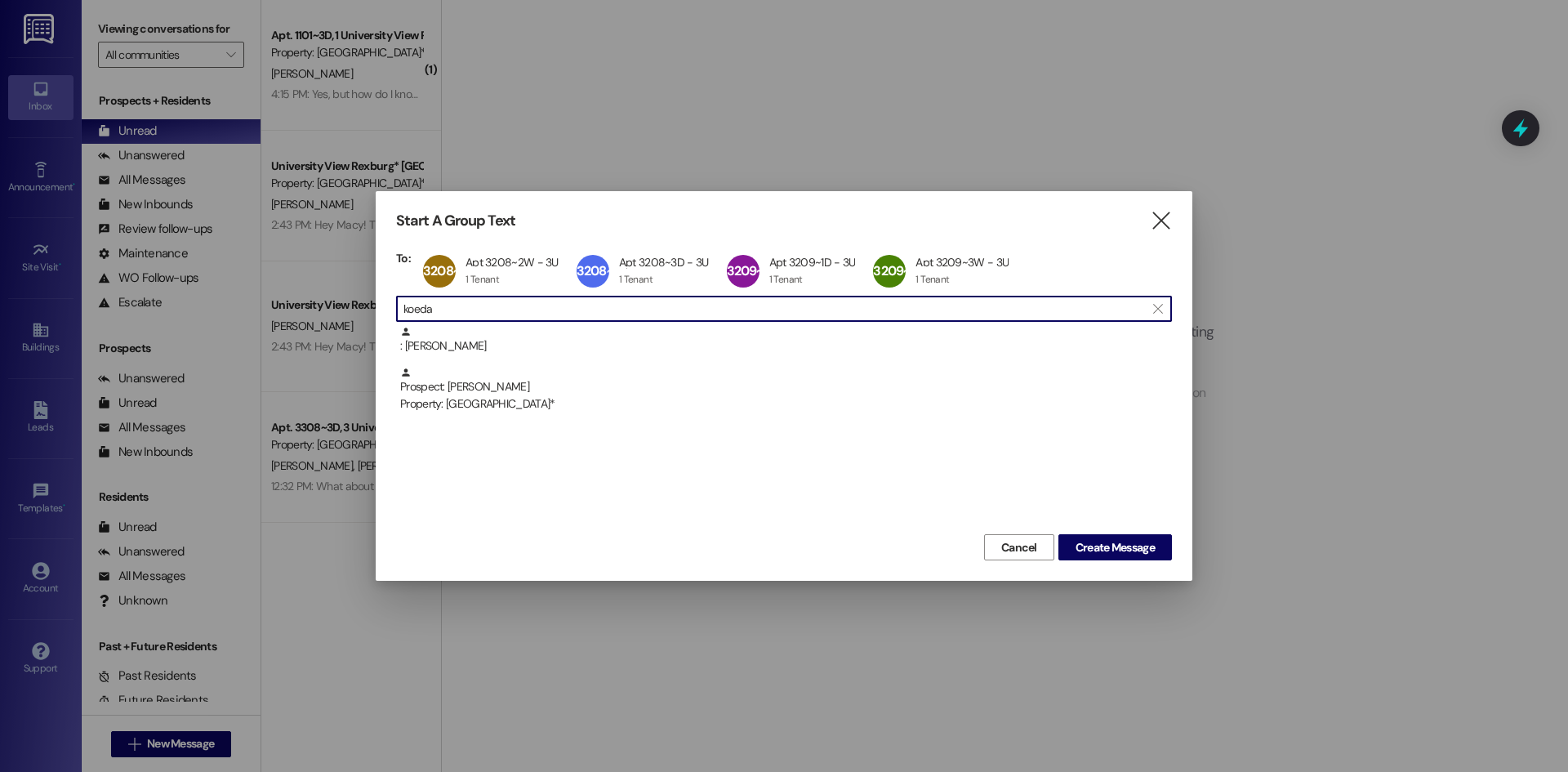
click at [528, 298] on input "koeda" at bounding box center [774, 309] width 742 height 23
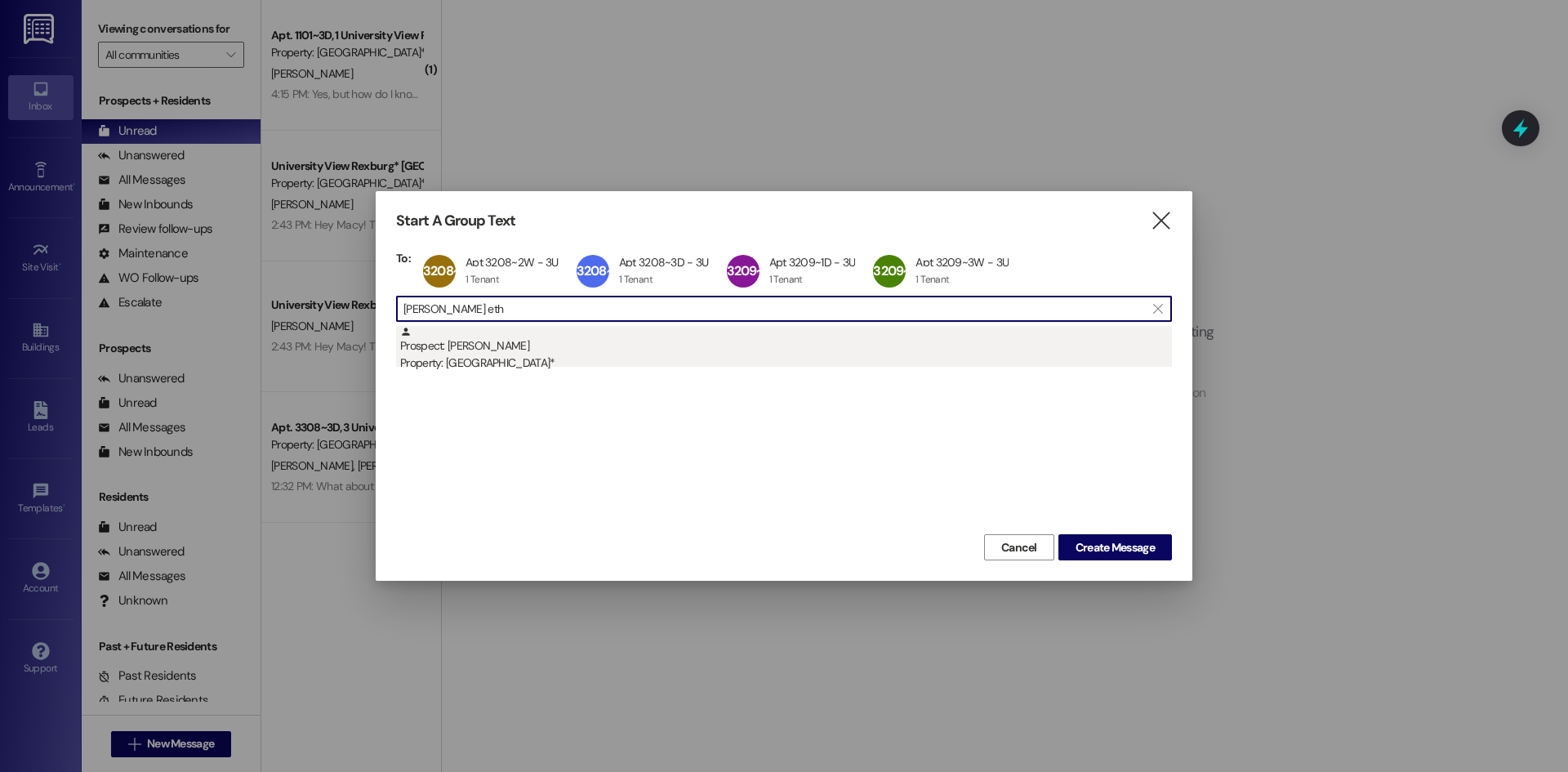
click at [527, 349] on div "Prospect: [PERSON_NAME] Property: University View Rexburg*" at bounding box center [786, 349] width 772 height 46
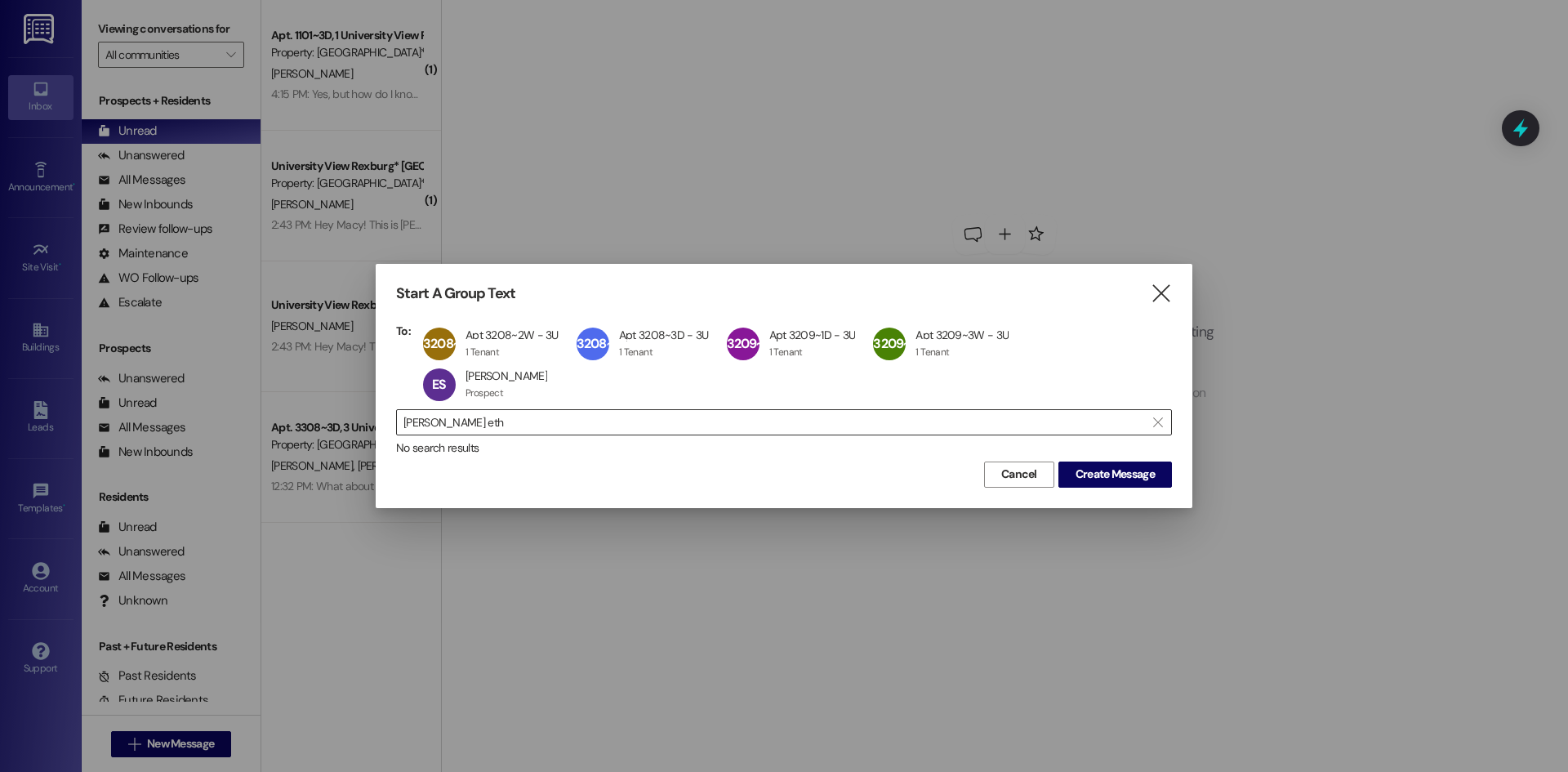
click at [529, 410] on input "[PERSON_NAME] eth" at bounding box center [774, 422] width 742 height 23
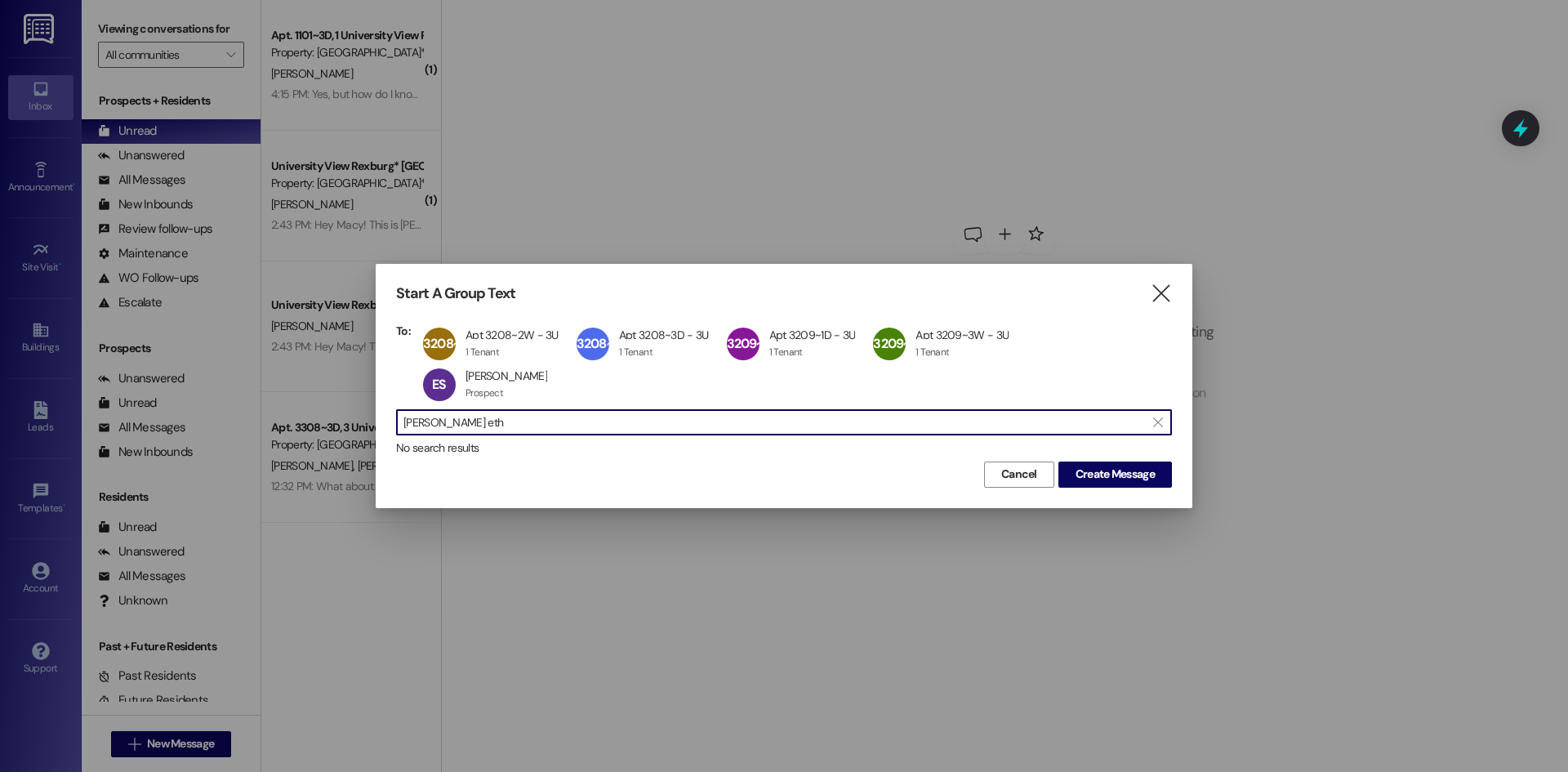
click at [529, 410] on input "[PERSON_NAME] eth" at bounding box center [774, 422] width 742 height 23
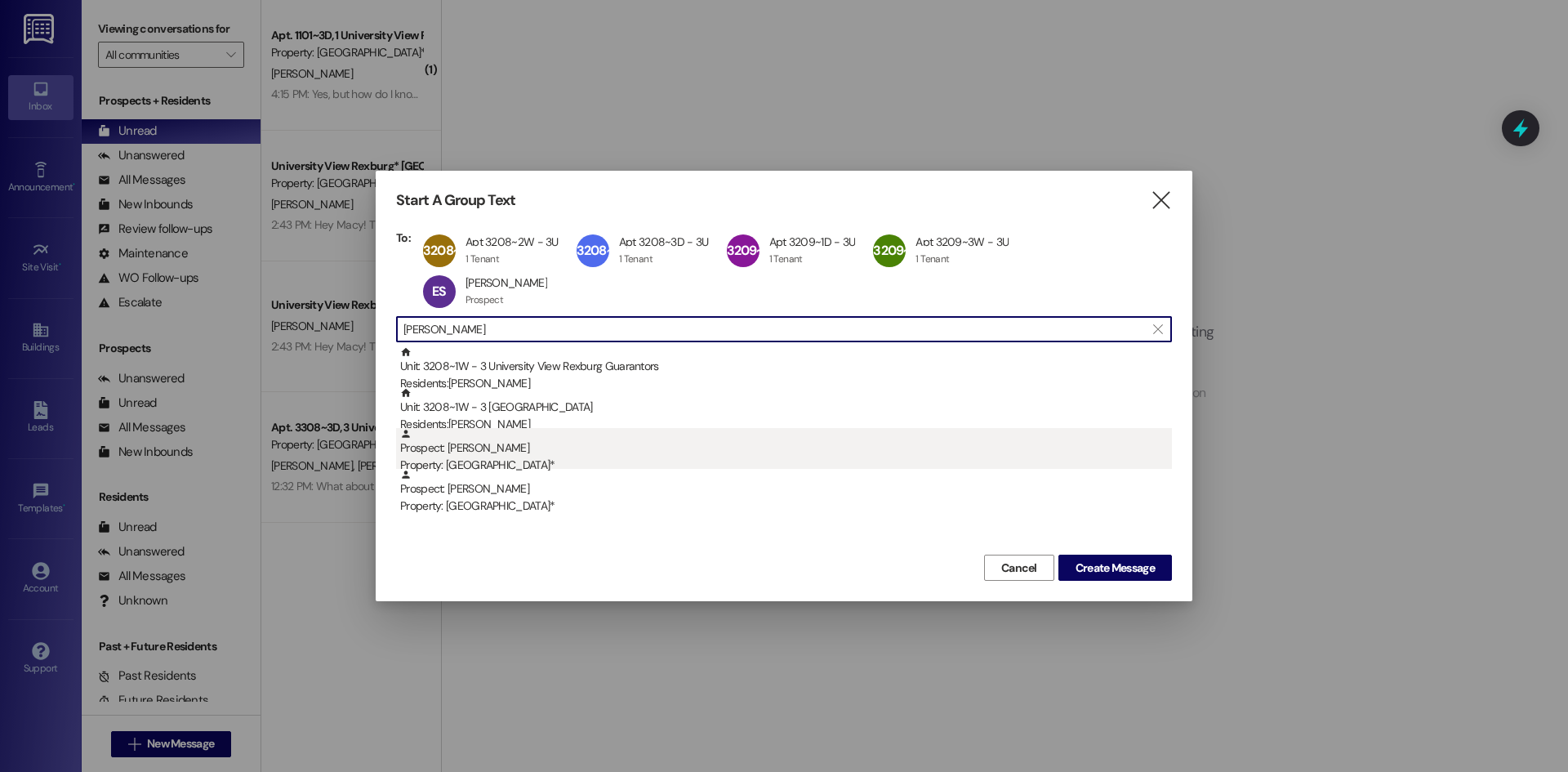
type input "[PERSON_NAME]"
click at [529, 410] on div "Unit: 3208~1W - 3 University View Rexburg Guarantors Residents: [PERSON_NAME] U…" at bounding box center [784, 427] width 776 height 163
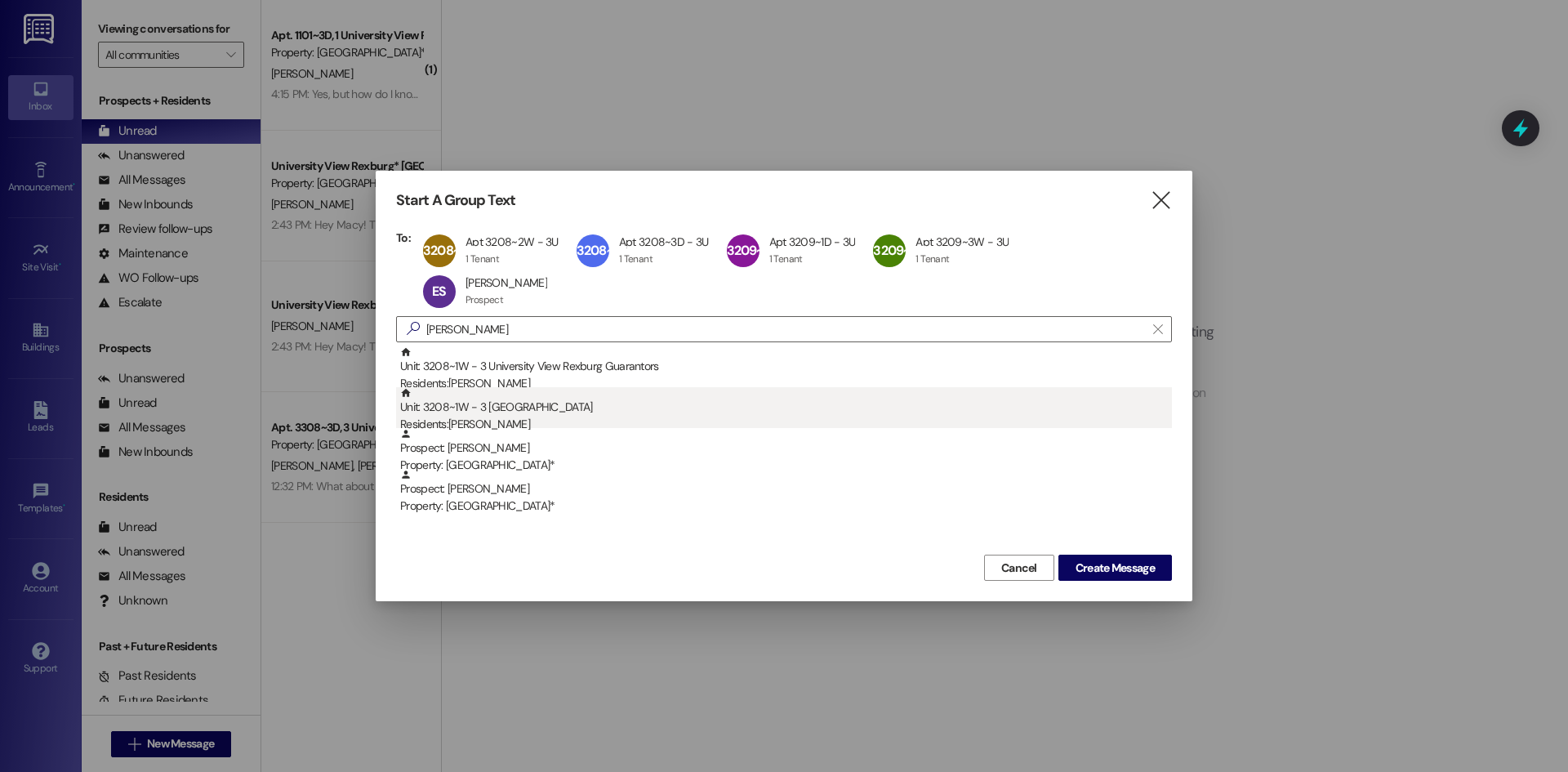
click at [524, 390] on div "Unit: 3208~1W - 3 University View Rexburg Residents: [PERSON_NAME]" at bounding box center [786, 410] width 772 height 46
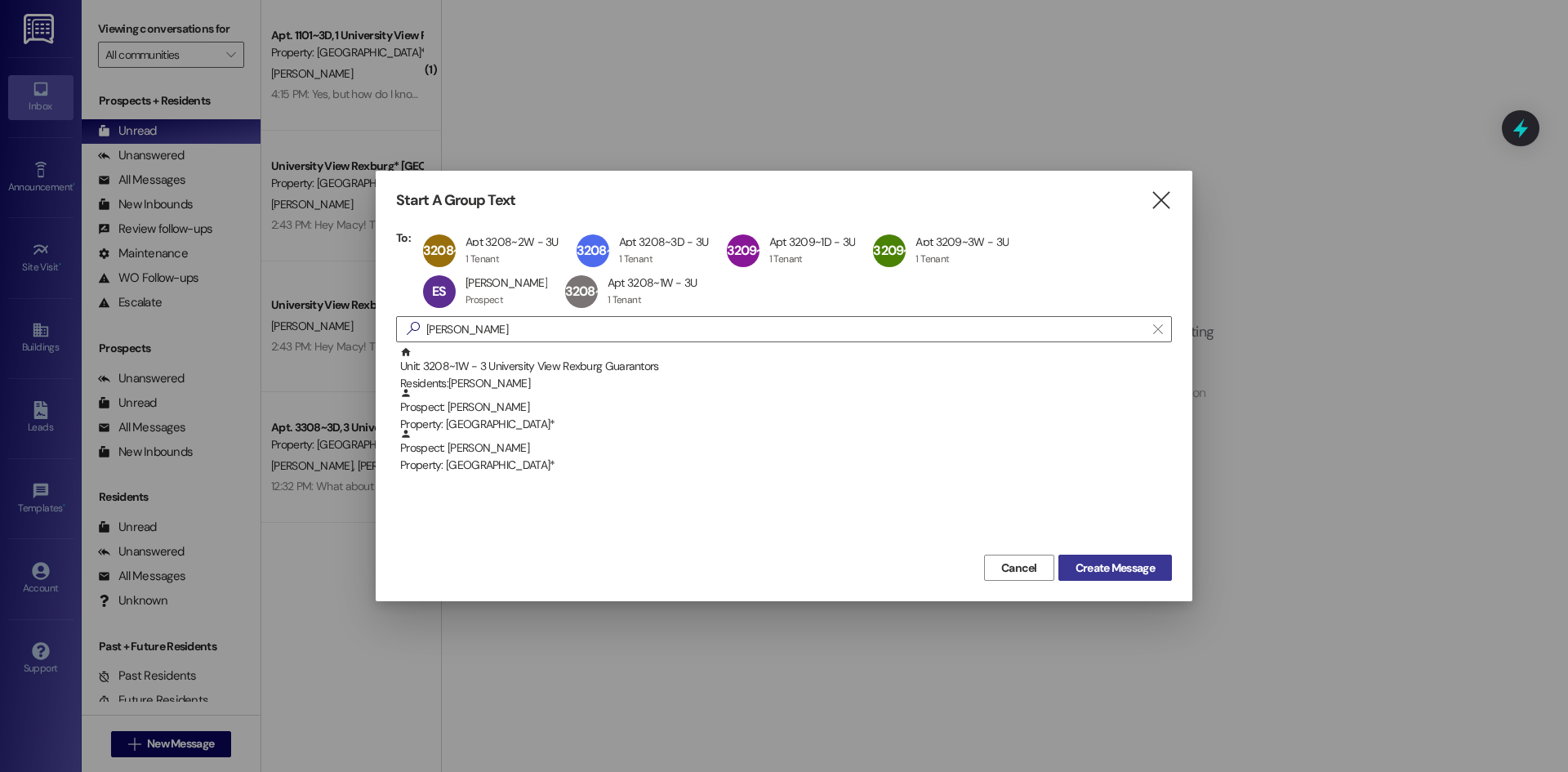
click at [1081, 557] on button "Create Message" at bounding box center [1116, 567] width 114 height 26
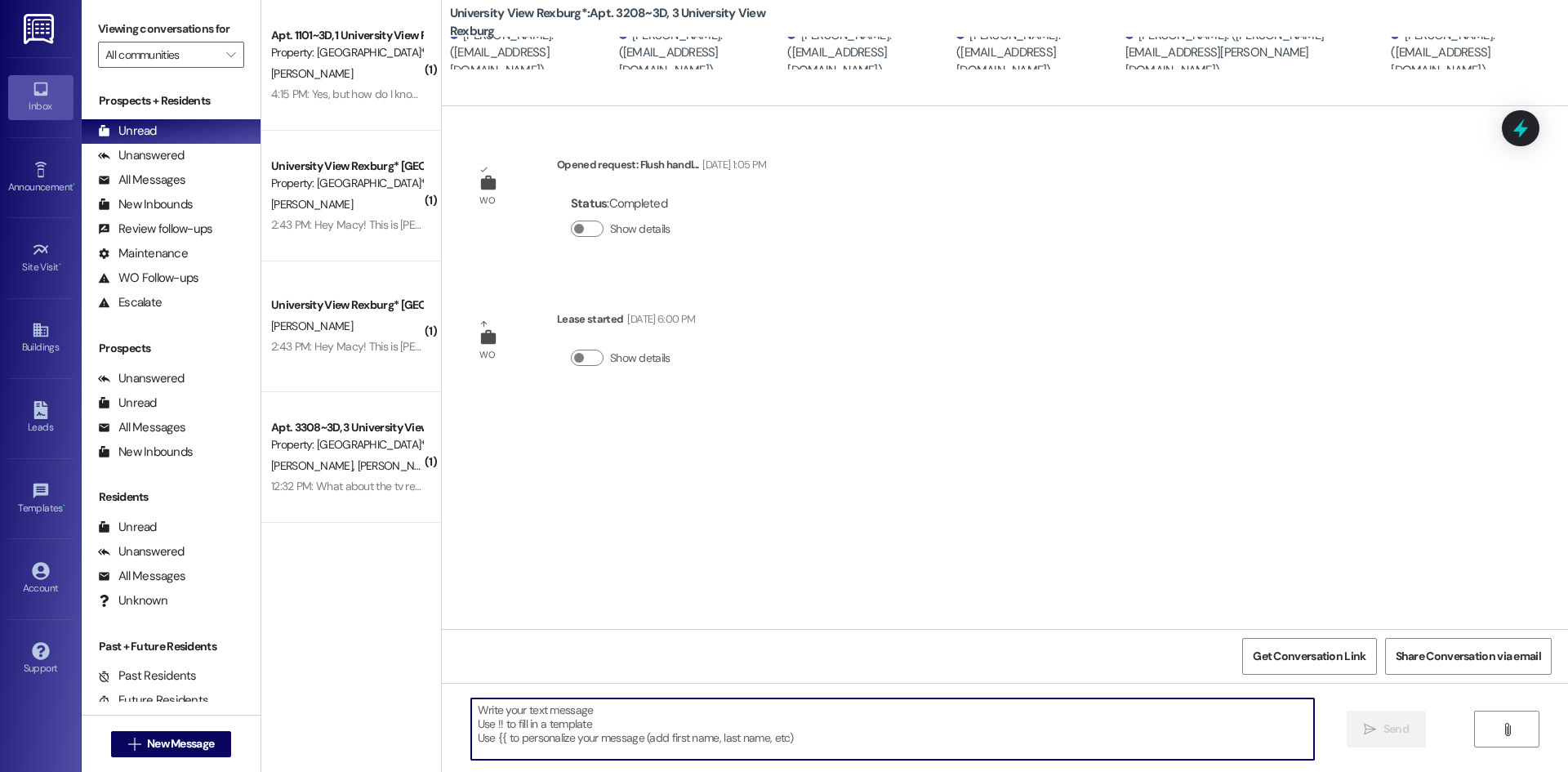
click at [803, 715] on textarea at bounding box center [892, 728] width 843 height 61
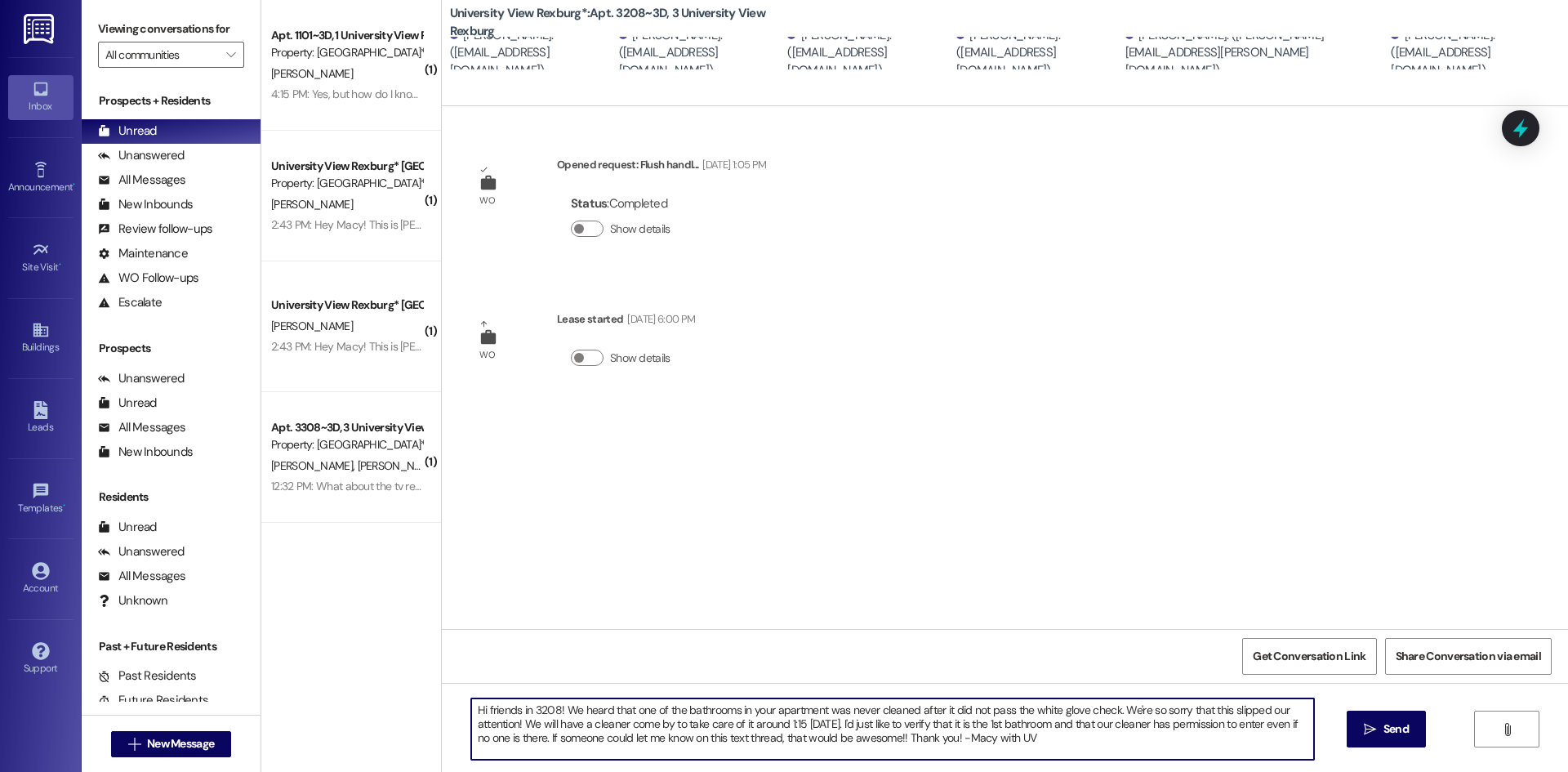
click at [1101, 711] on textarea "Hi friends in 3208! We heard that one of the bathrooms in your apartment was ne…" at bounding box center [892, 728] width 843 height 61
click at [1035, 742] on textarea "Hi friends in 3208! We heard that one of the bathrooms in your apartment was ne…" at bounding box center [892, 728] width 843 height 61
type textarea "Hi friends in 3208! We heard that one of the bathrooms in your apartment was ne…"
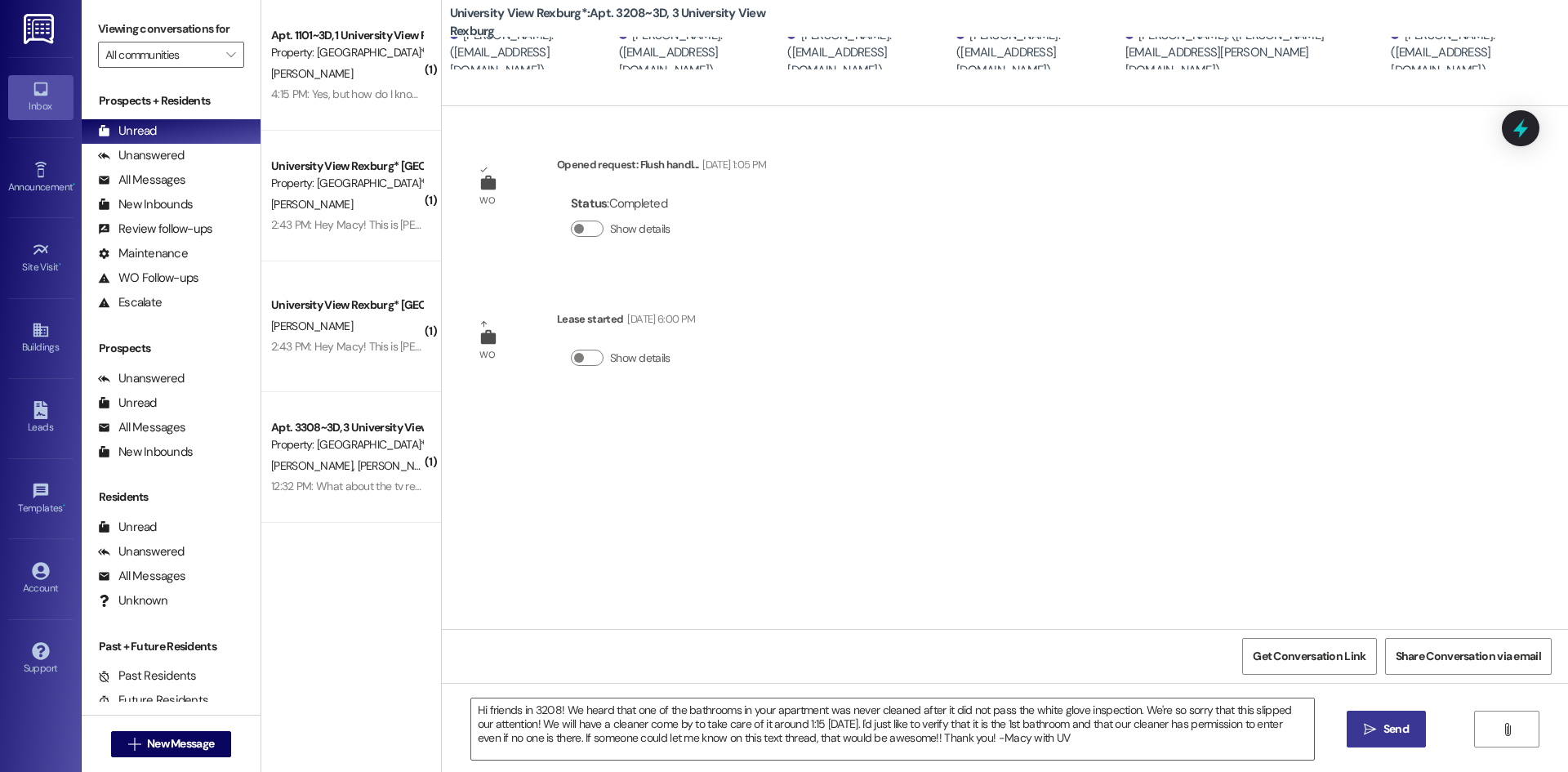
click at [1348, 738] on button " Send" at bounding box center [1386, 728] width 79 height 37
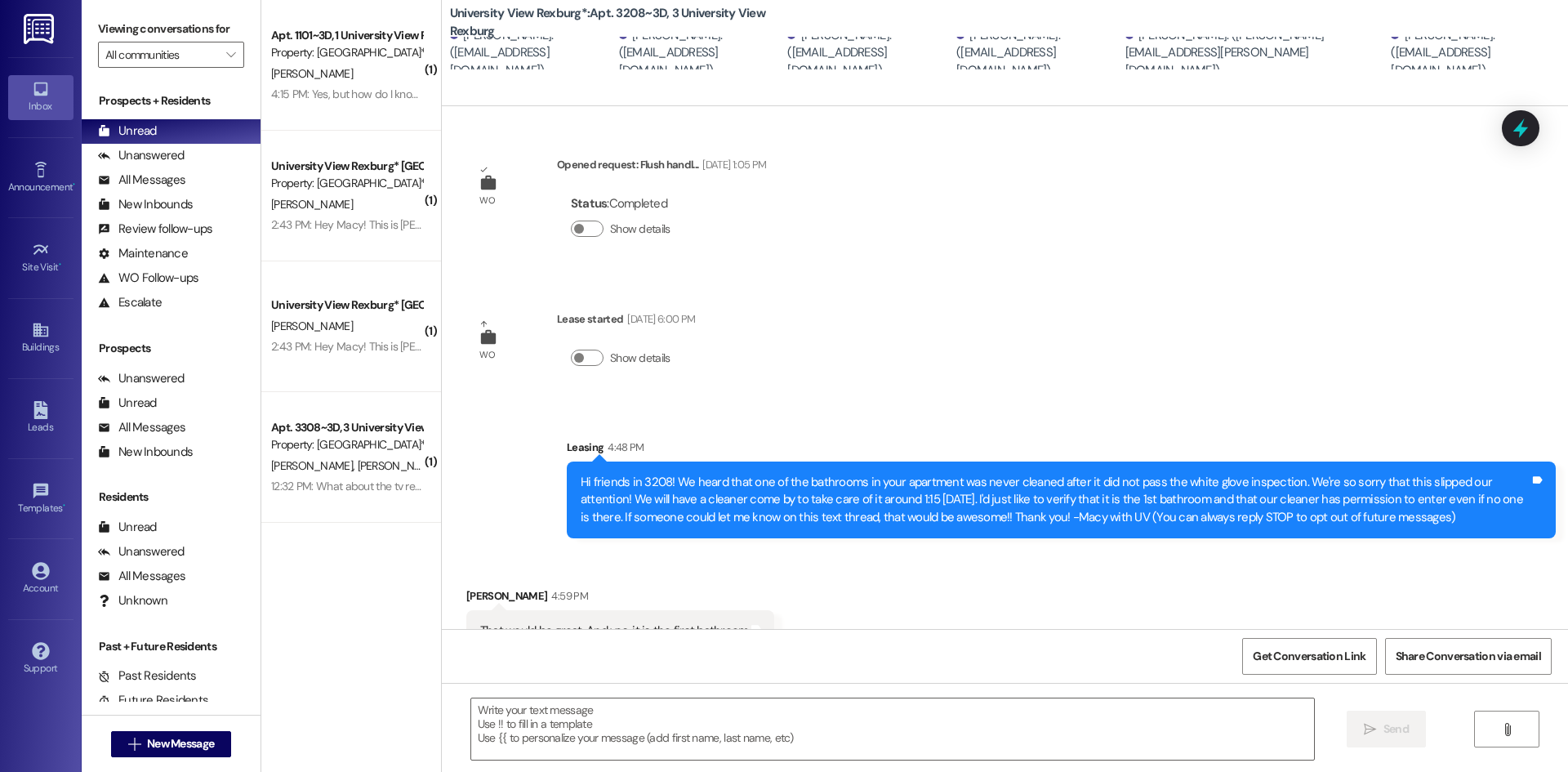
scroll to position [36, 0]
